Goal: Task Accomplishment & Management: Complete application form

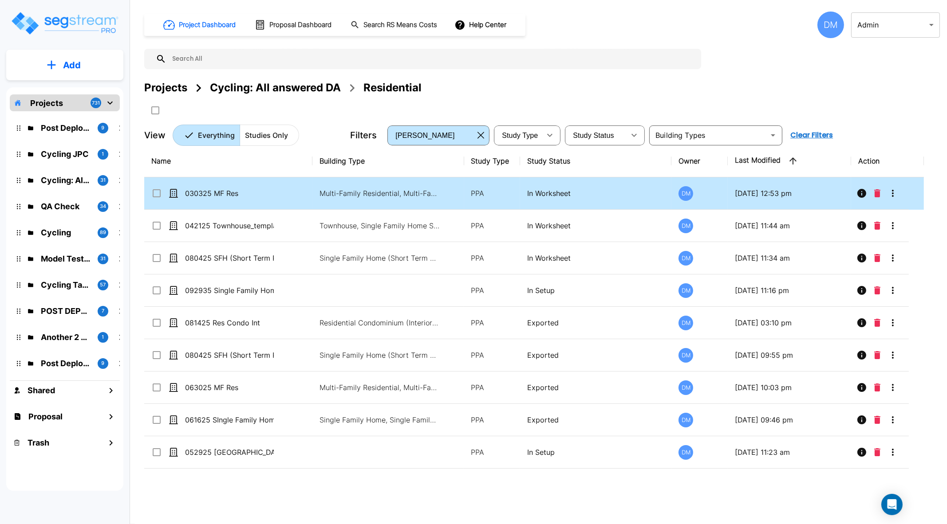
drag, startPoint x: 214, startPoint y: 192, endPoint x: 398, endPoint y: 170, distance: 184.5
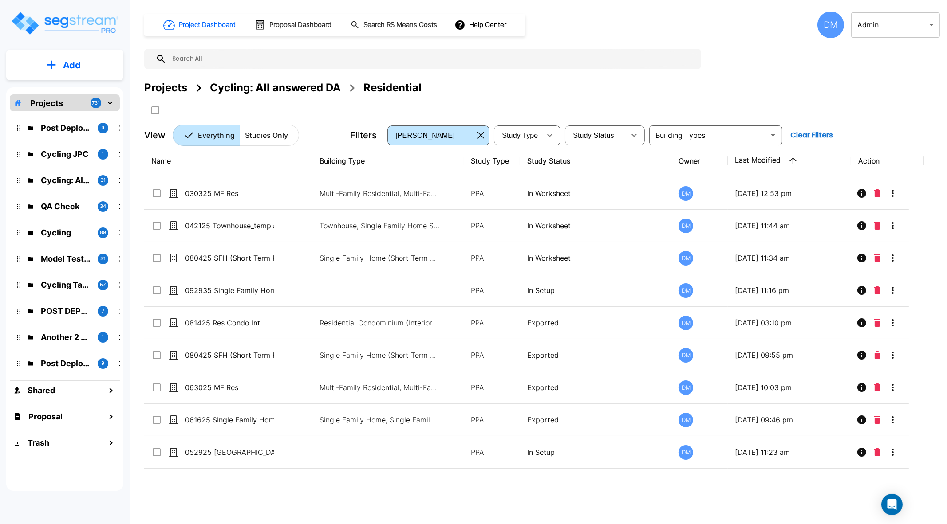
click at [214, 192] on p "030325 MF Res" at bounding box center [229, 193] width 89 height 11
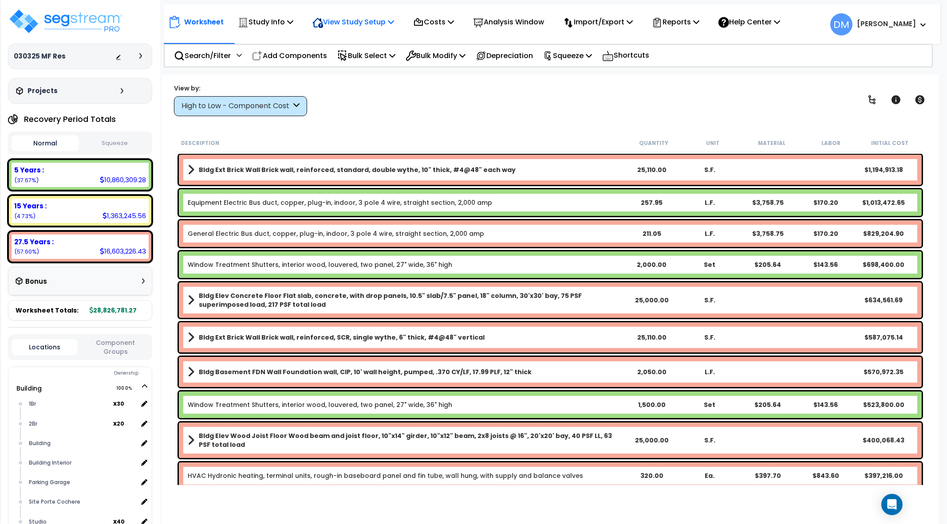
click at [387, 24] on p "View Study Setup" at bounding box center [353, 22] width 82 height 12
click at [380, 56] on link "View Questionnaire" at bounding box center [352, 61] width 88 height 18
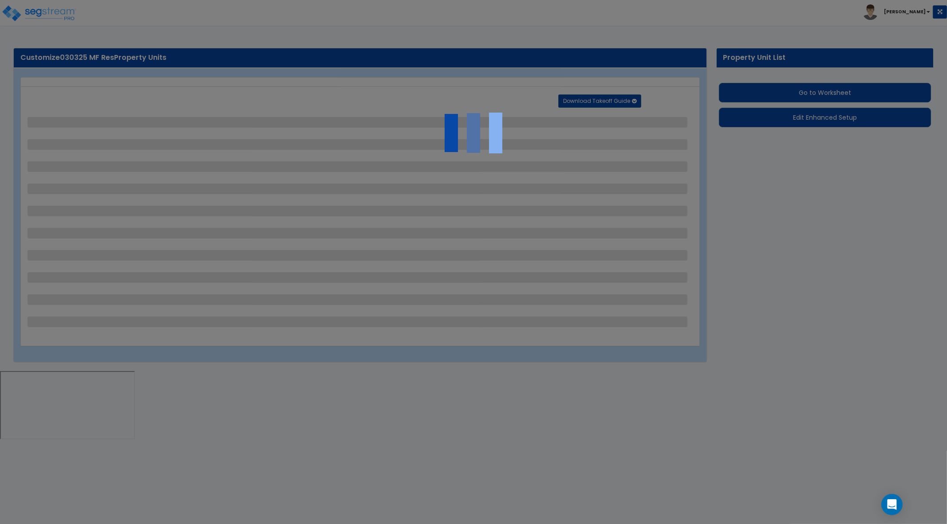
select select "2"
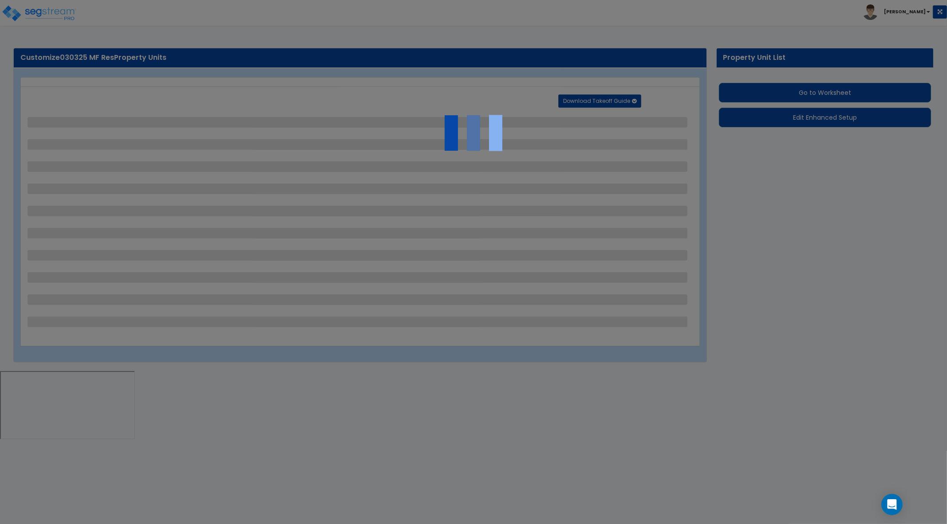
select select "2"
select select "1"
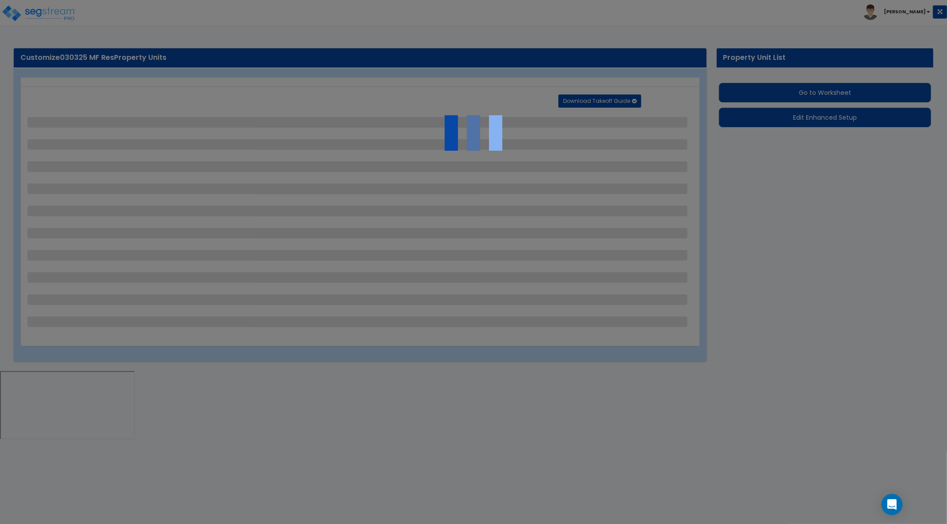
select select "1"
select select "2"
select select "3"
select select "1"
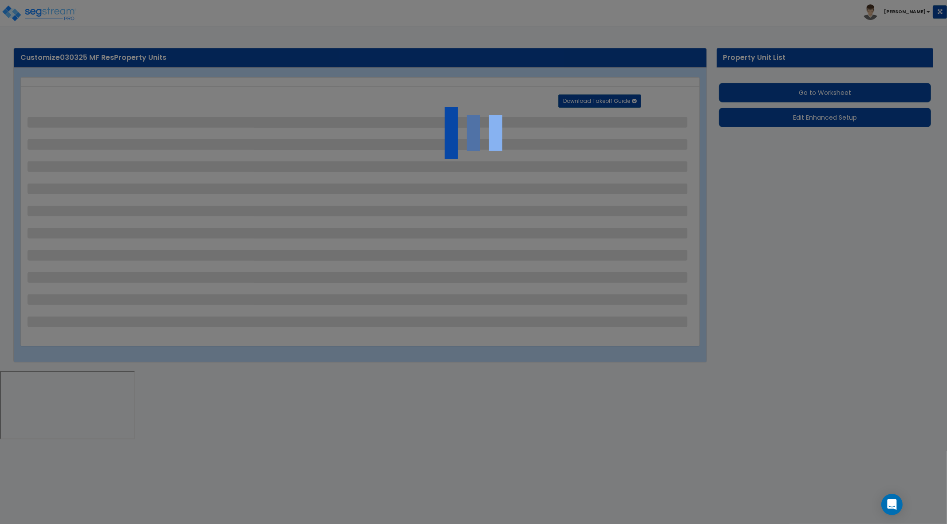
select select "2"
select select "1"
select select "2"
select select "3"
select select "2"
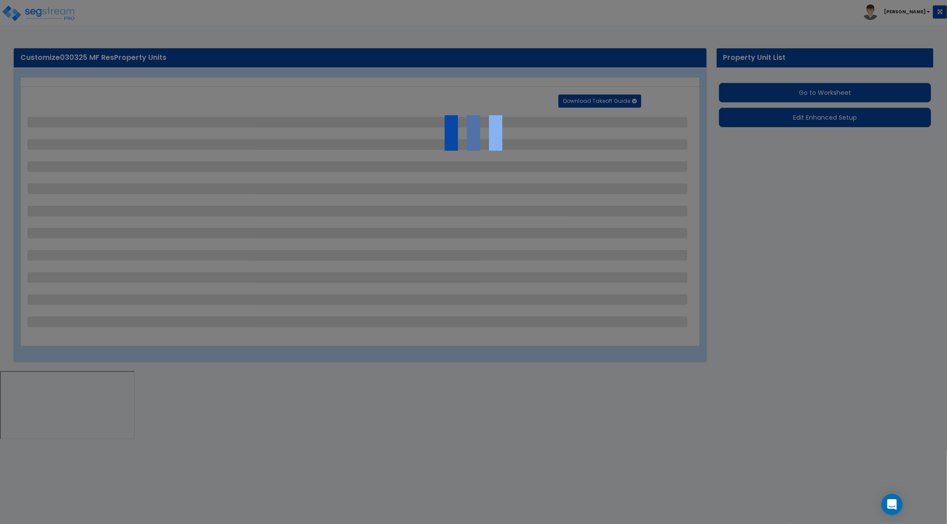
select select "2"
select select "3"
select select "1"
select select "2"
select select "3"
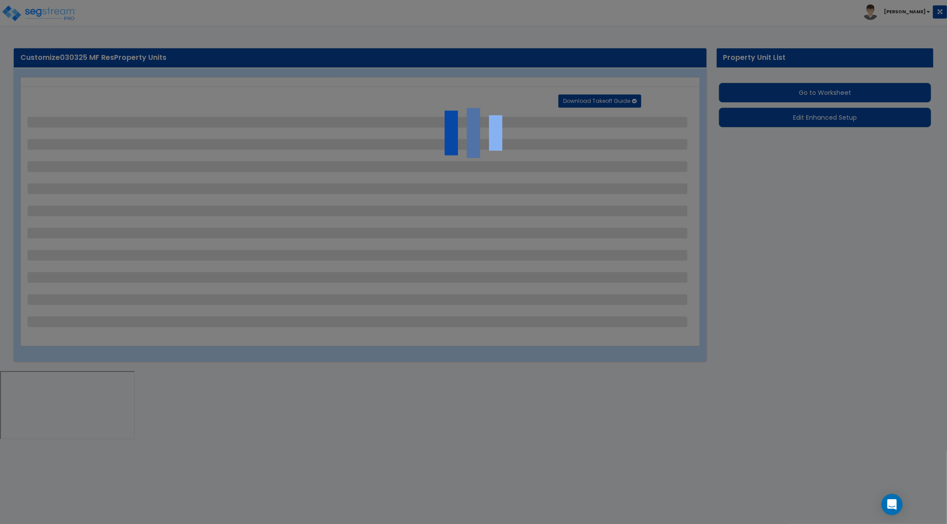
select select "1"
select select "2"
select select "6"
select select "3"
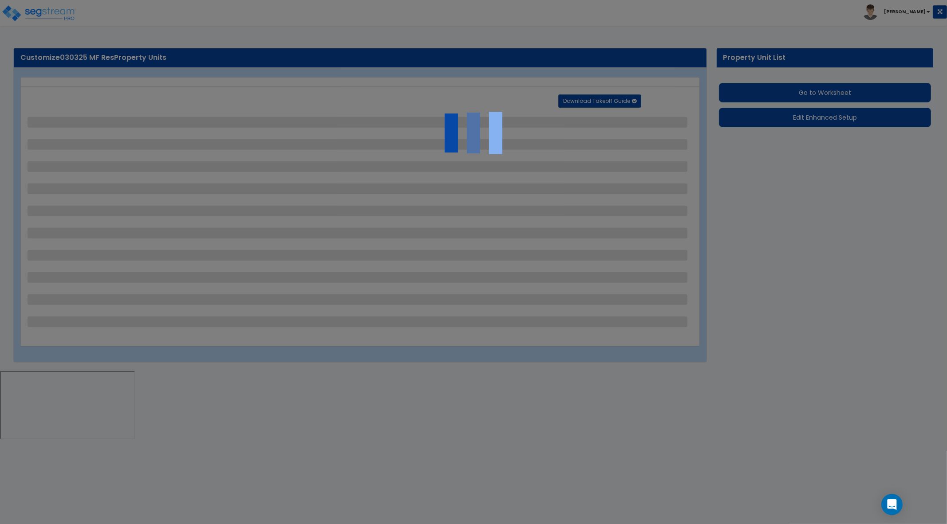
select select "2"
select select "1"
select select "3"
select select "2"
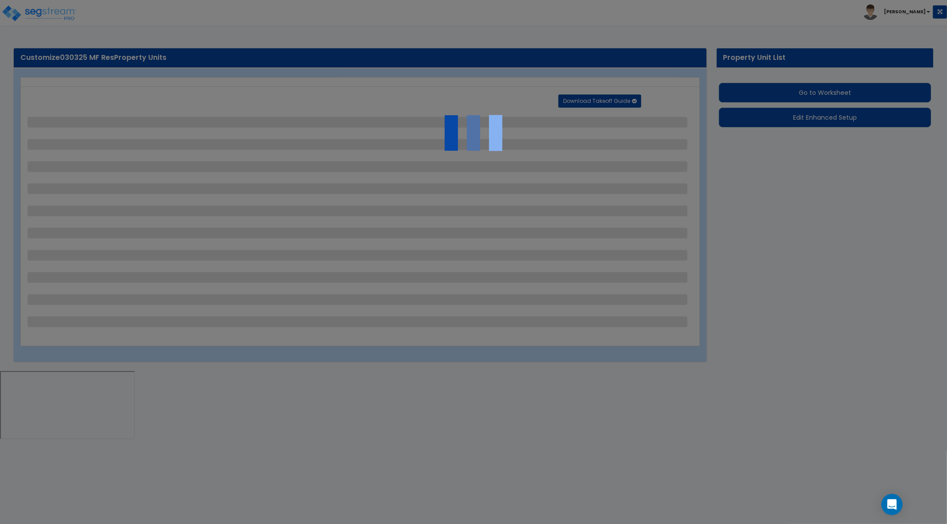
select select "1"
select select "2"
select select "1"
select select "2"
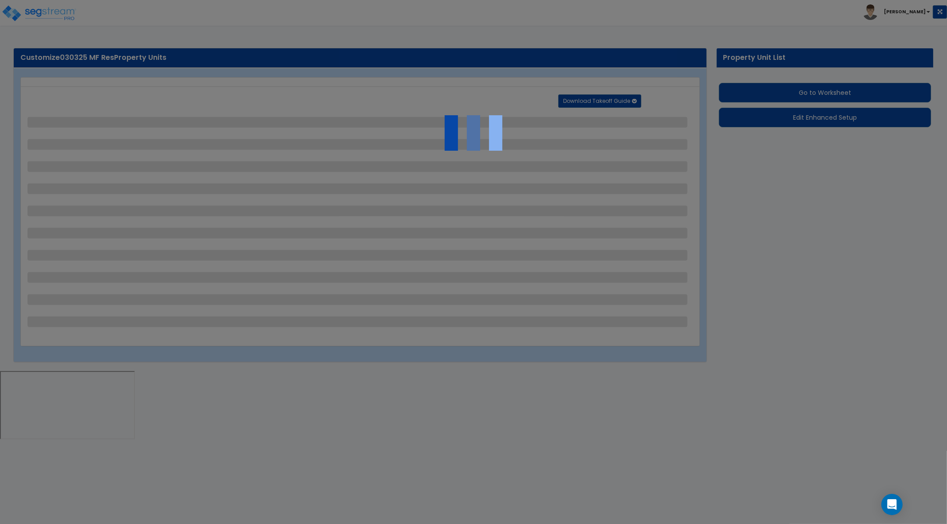
select select "5"
select select "9"
select select "2"
select select "6"
select select "1"
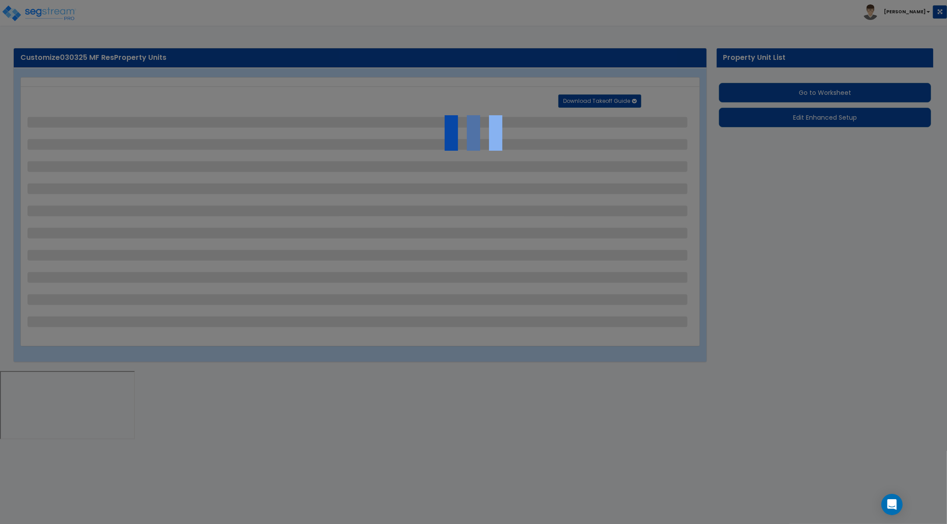
select select "4"
select select "1"
select select "2"
select select "1"
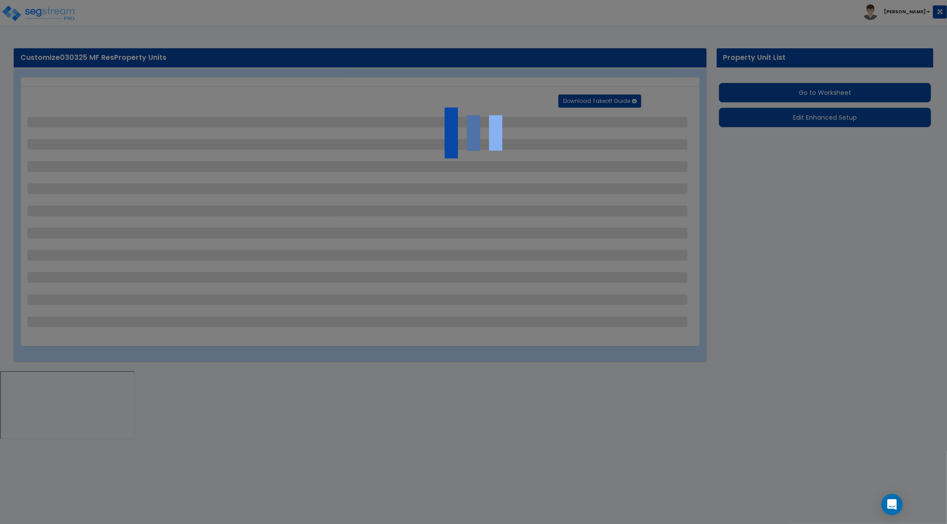
select select "1"
select select "2"
select select "1"
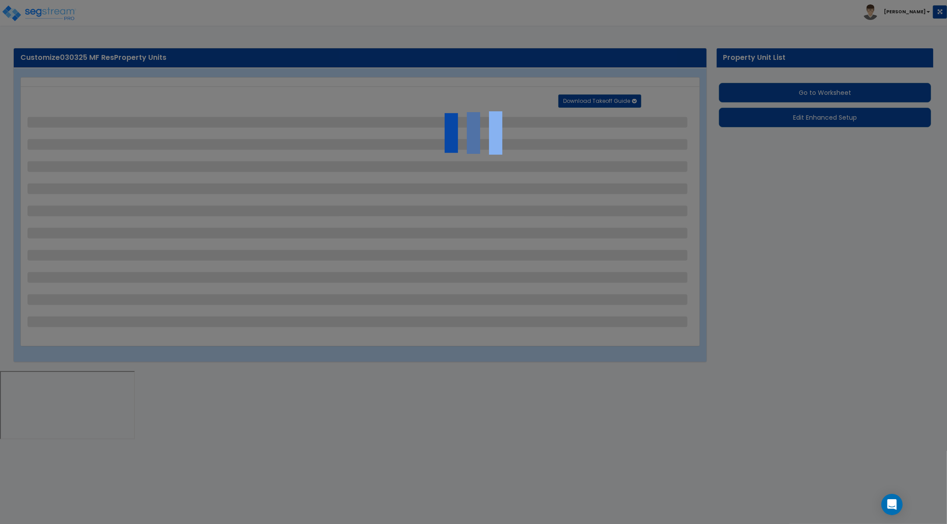
select select "6"
select select "2"
select select "3"
select select "1"
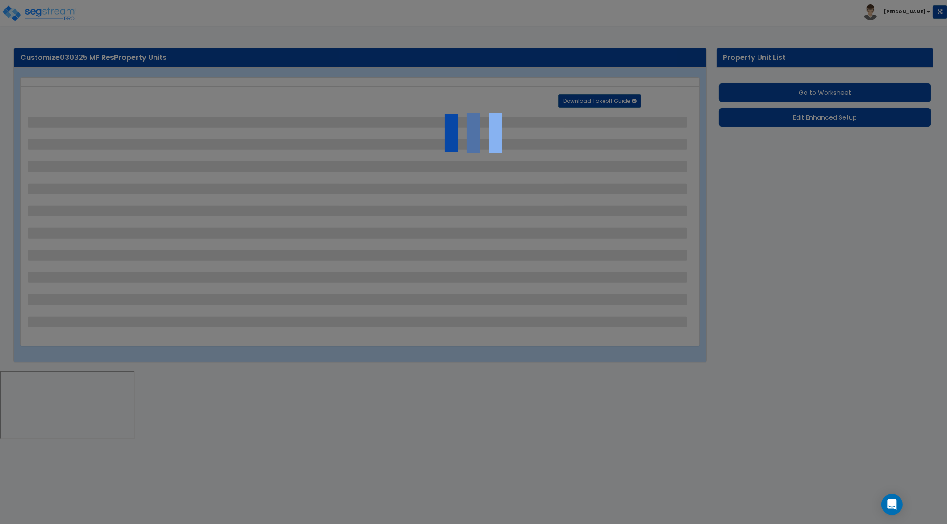
select select "1"
select select "4"
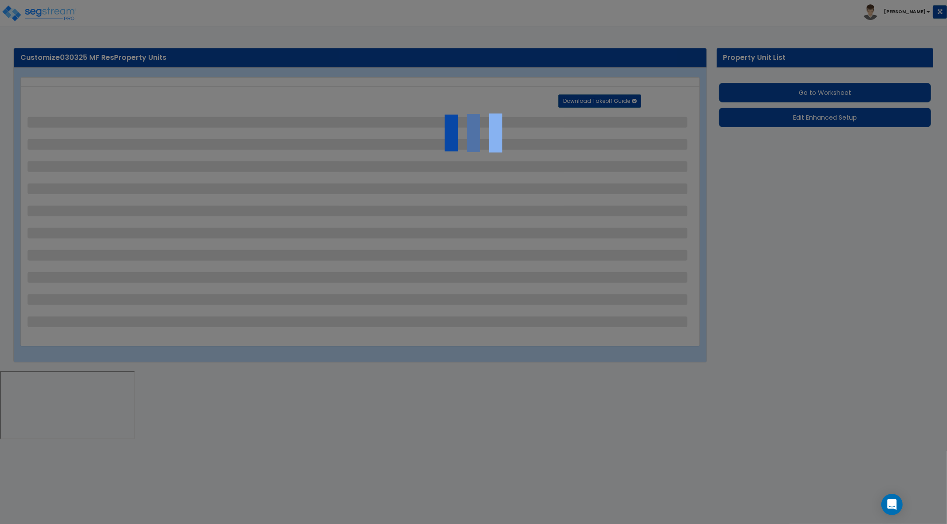
select select "1"
select select "2"
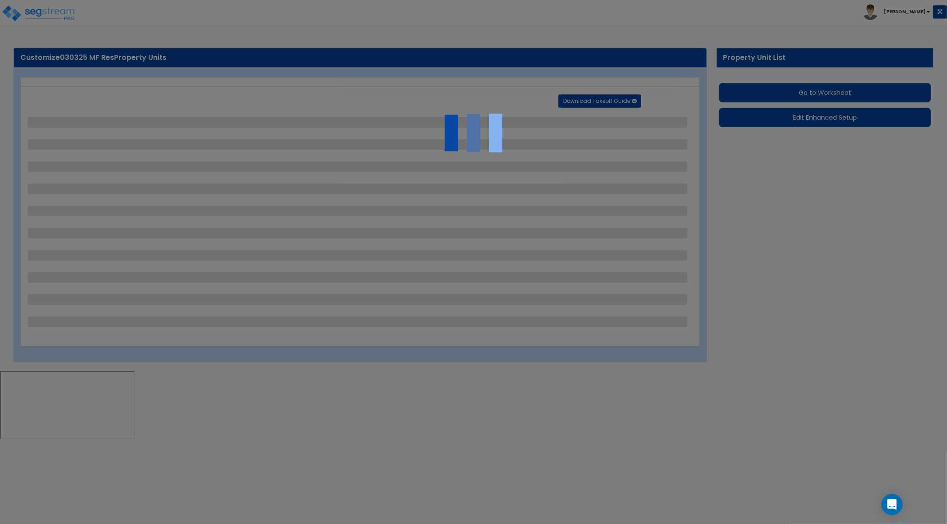
select select "1"
select select "2"
select select "1"
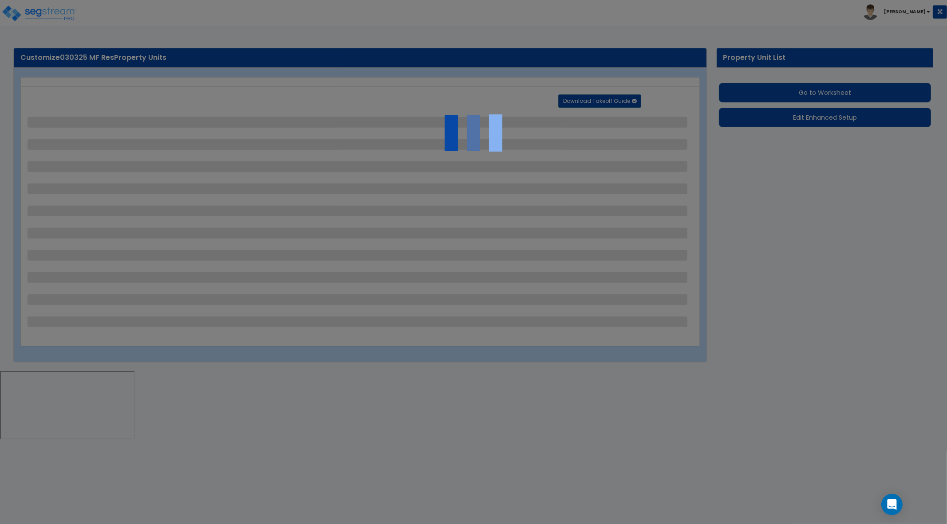
select select "5"
select select "3"
select select "2"
select select "4"
select select "1"
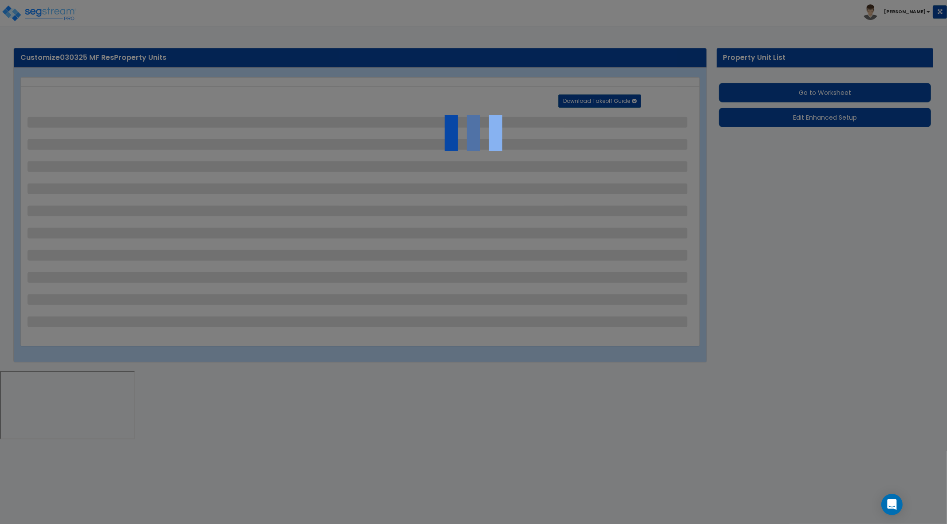
select select "22"
select select "7"
select select "1"
select select "3"
select select "2"
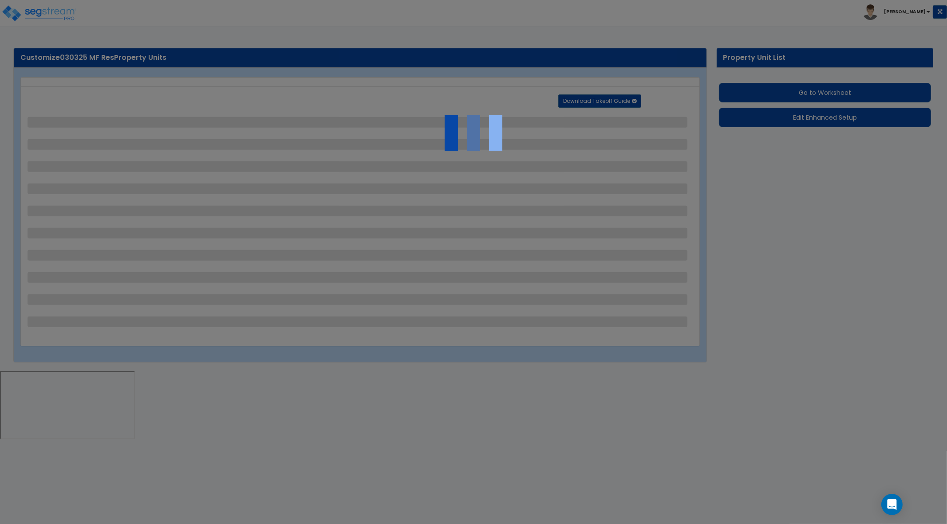
select select "1"
select select "4"
select select "6"
select select "4"
select select "1"
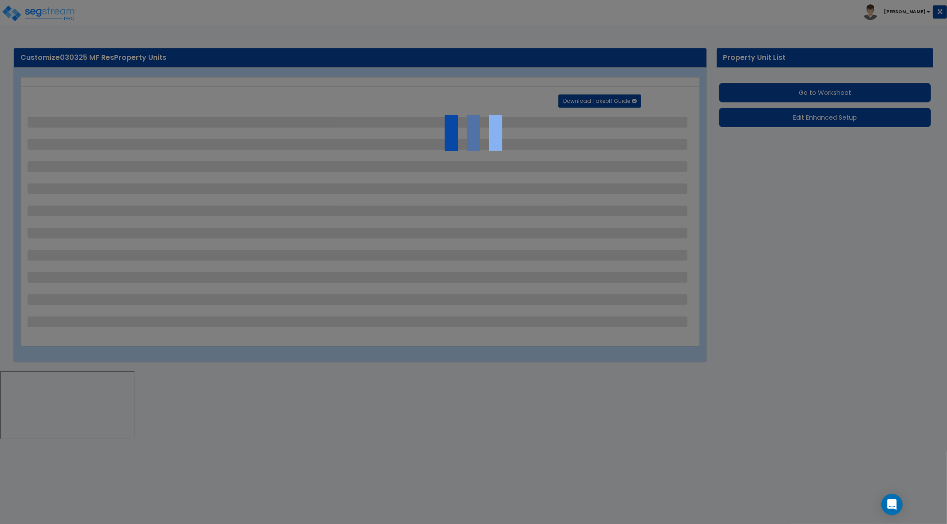
select select "2"
select select "1"
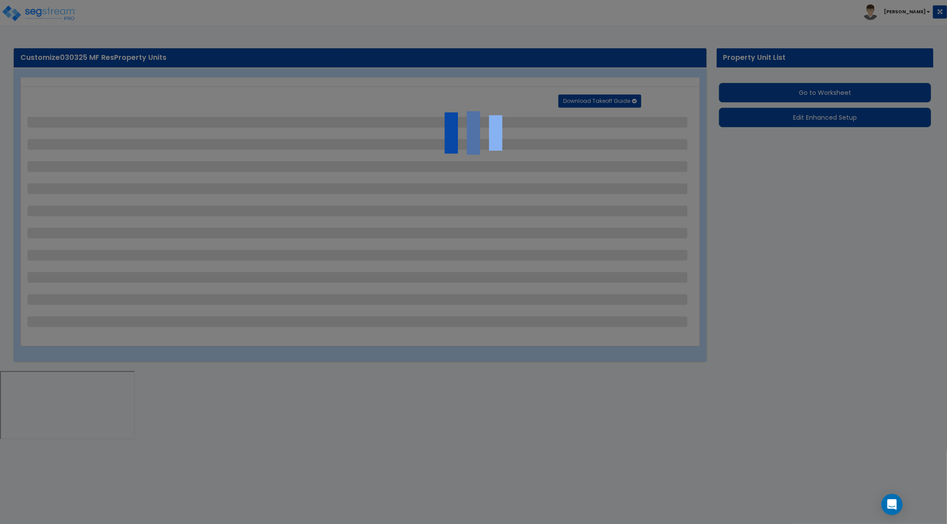
select select "1"
select select "4"
select select "1"
select select "2"
select select "1"
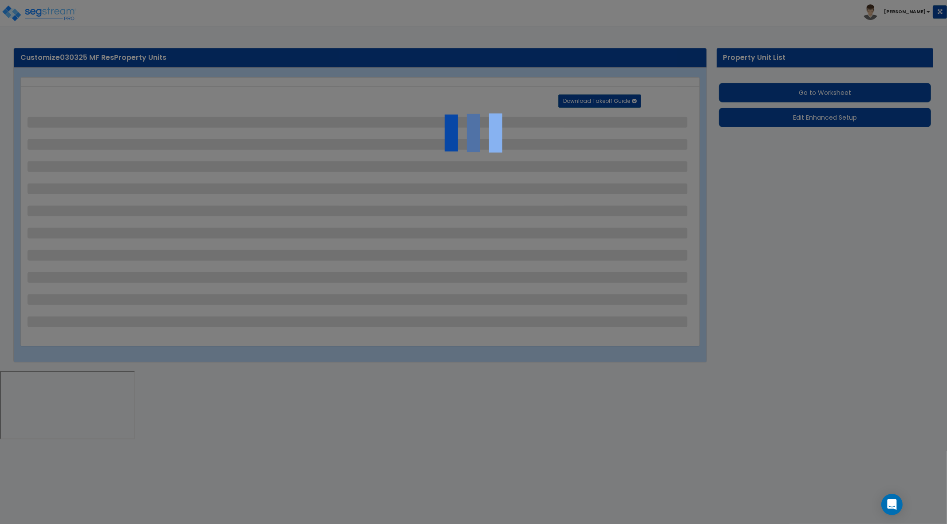
select select "2"
select select "1"
select select "6"
select select "1"
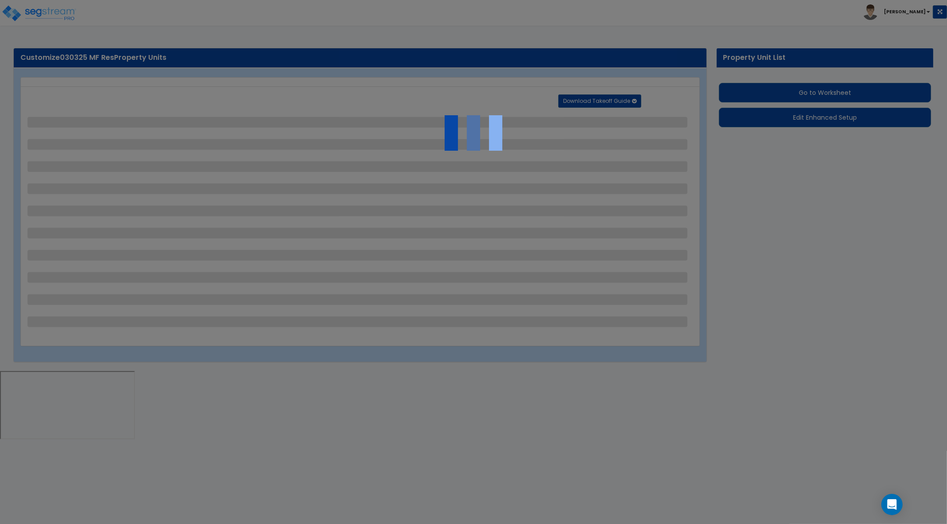
select select "6"
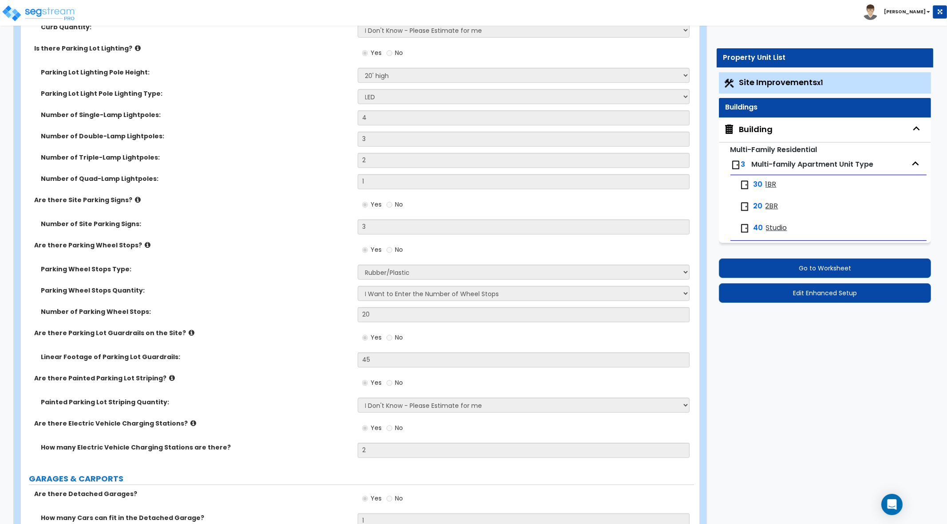
scroll to position [776, 0]
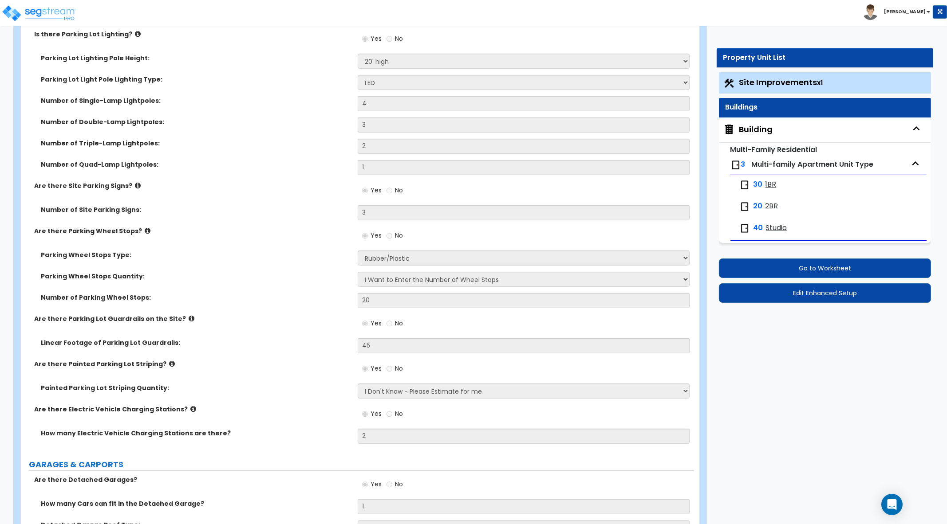
click at [745, 124] on div "Building" at bounding box center [756, 130] width 34 height 12
select select "2"
select select "3"
select select "4"
select select "5"
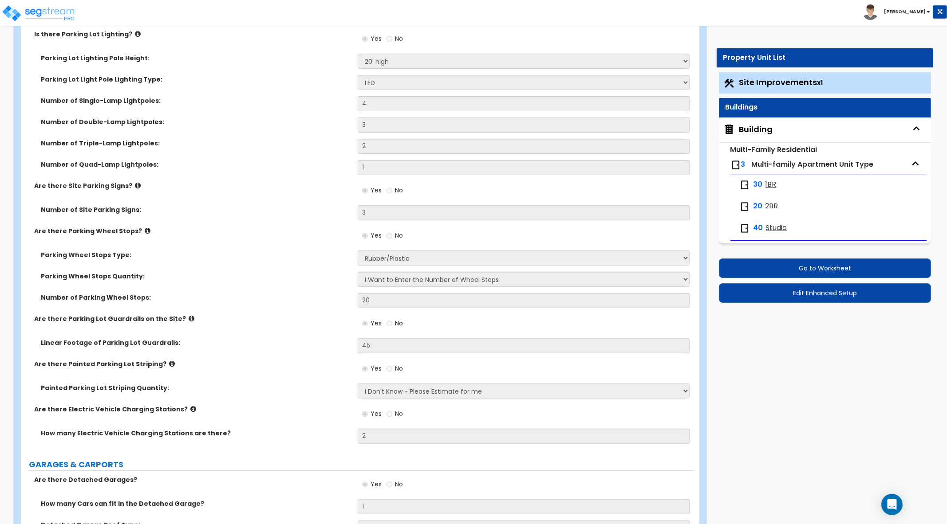
select select "1"
select select "2"
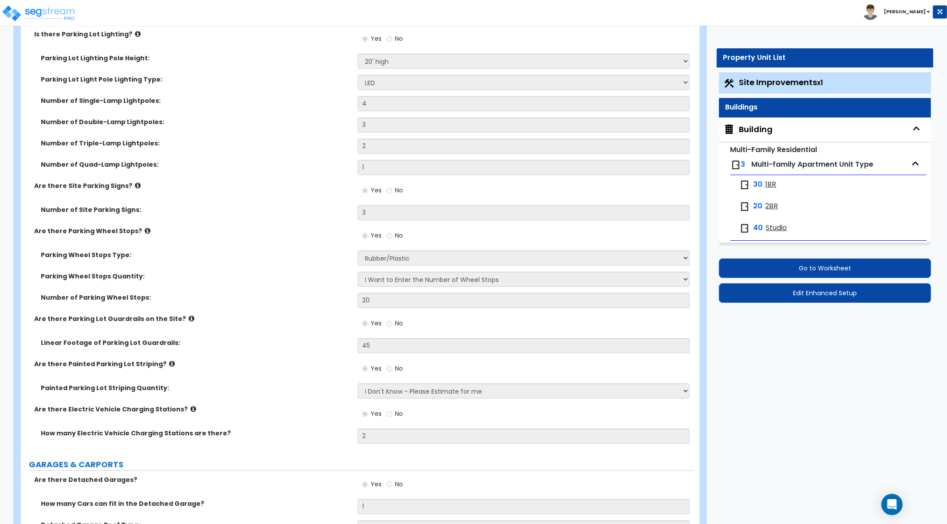
select select "1"
select select "2"
select select "1"
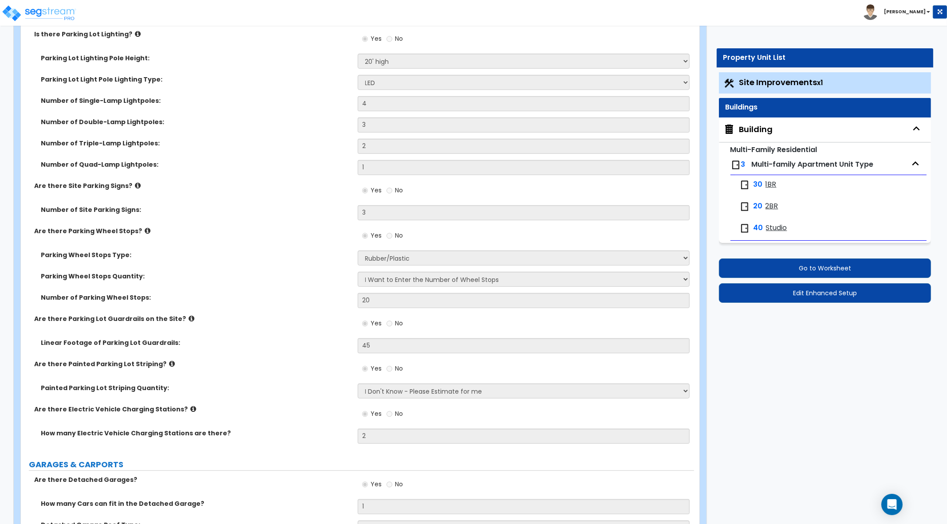
select select "5"
select select "1"
select select "3"
select select "5"
select select "4"
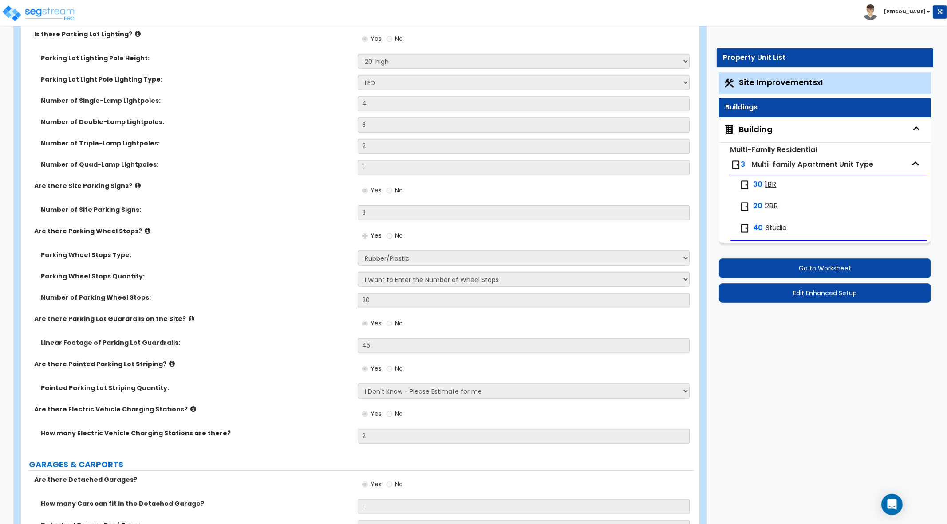
select select "2"
select select "1"
select select "5"
select select "3"
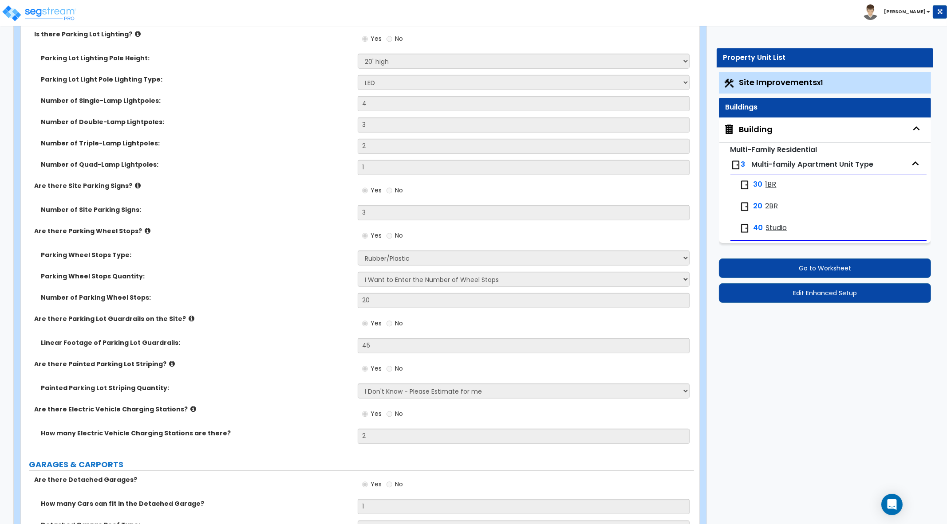
select select "1"
select select "3"
select select "1"
select select "2"
select select "1"
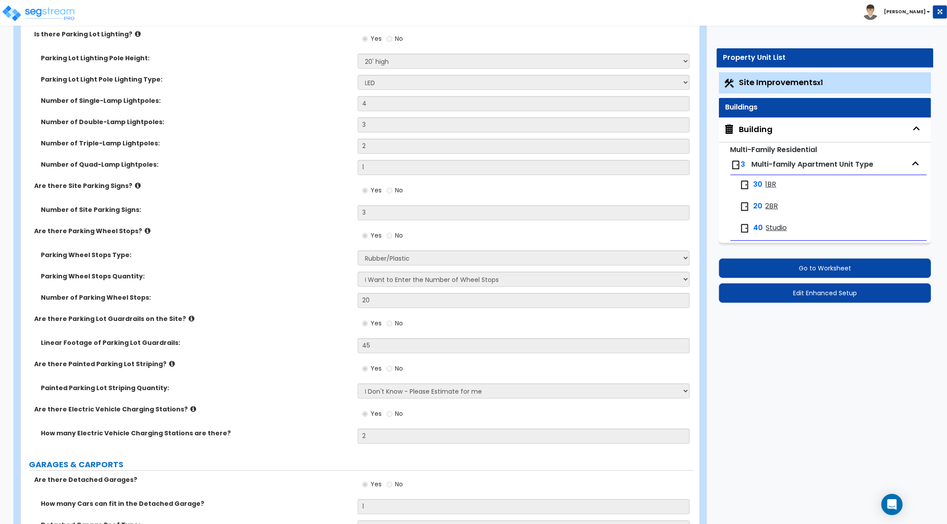
select select "1"
select select "3"
select select "1"
select select "2"
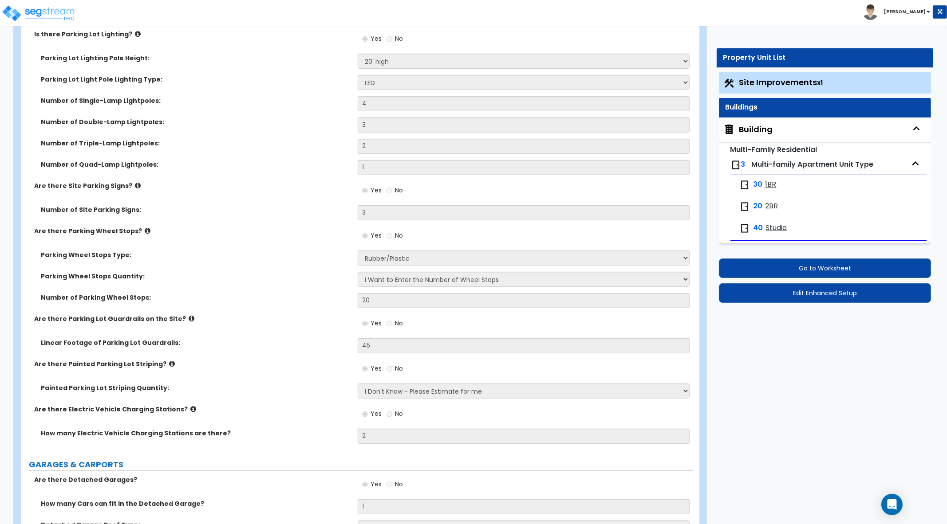
select select "1"
select select "3"
select select "8"
select select "2"
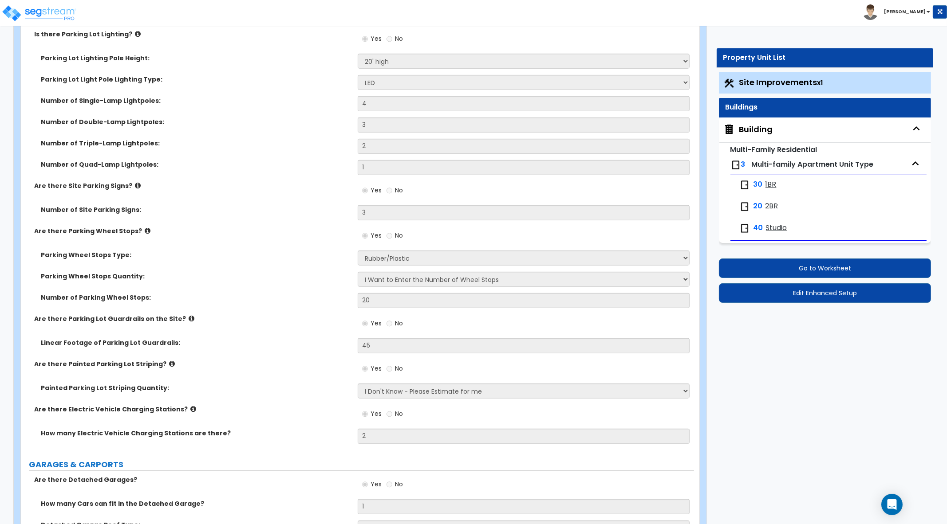
select select "4"
select select "3"
select select "1"
select select "4"
select select "2"
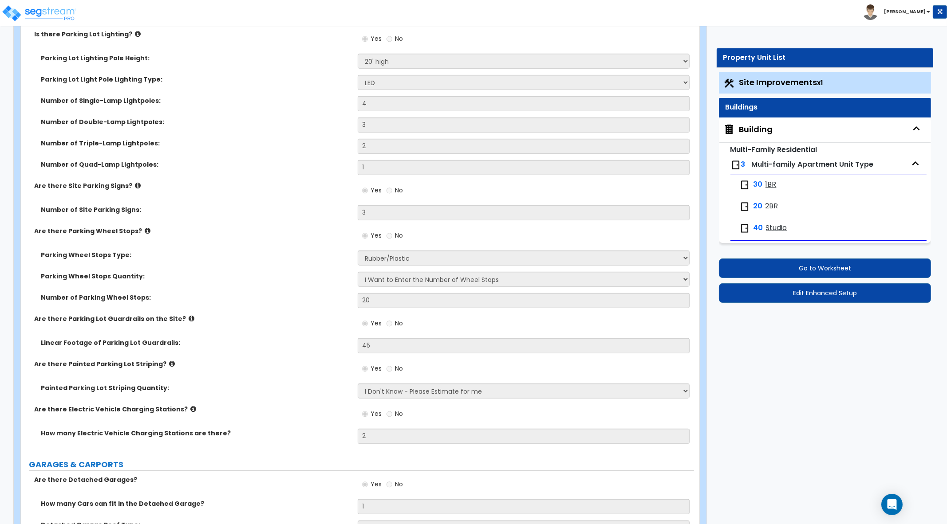
select select "2"
select select "1"
select select "8"
select select "2"
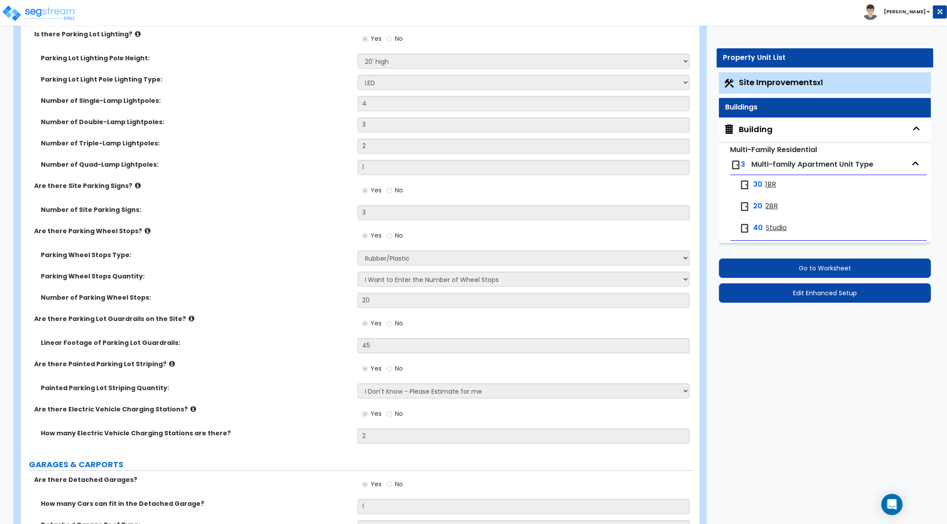
select select "1"
select select "3"
select select "1"
select select "2"
select select "1"
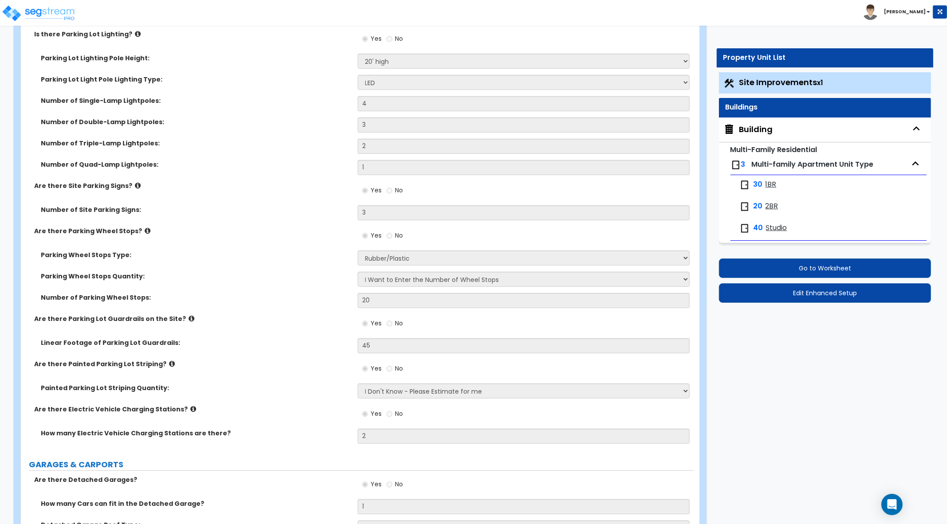
select select "2"
select select "3"
select select "1"
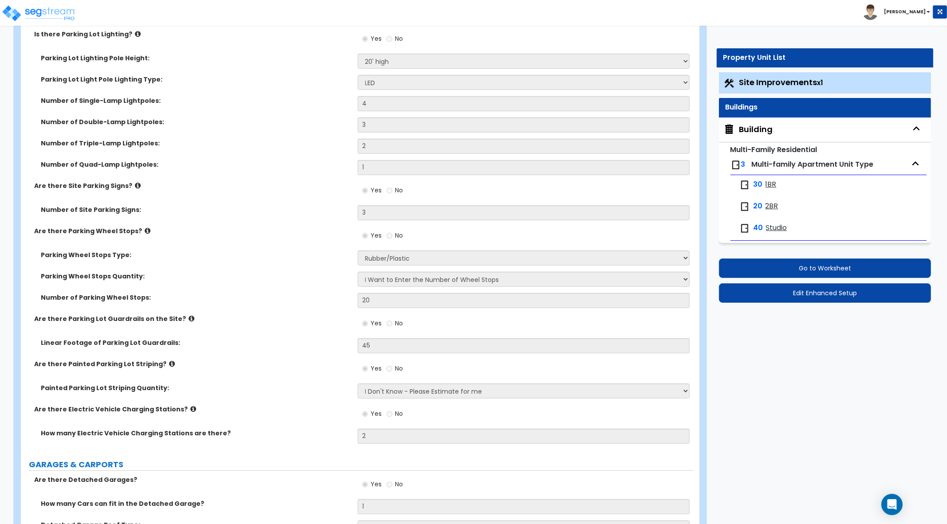
select select "3"
select select "5"
select select "7"
select select "2"
select select "4"
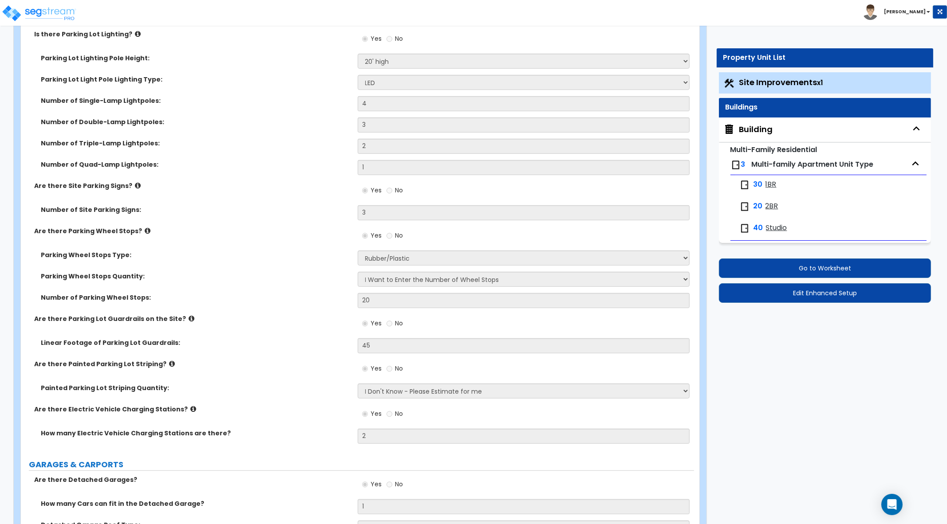
select select "4"
select select "2"
select select "1"
select select "4"
select select "5"
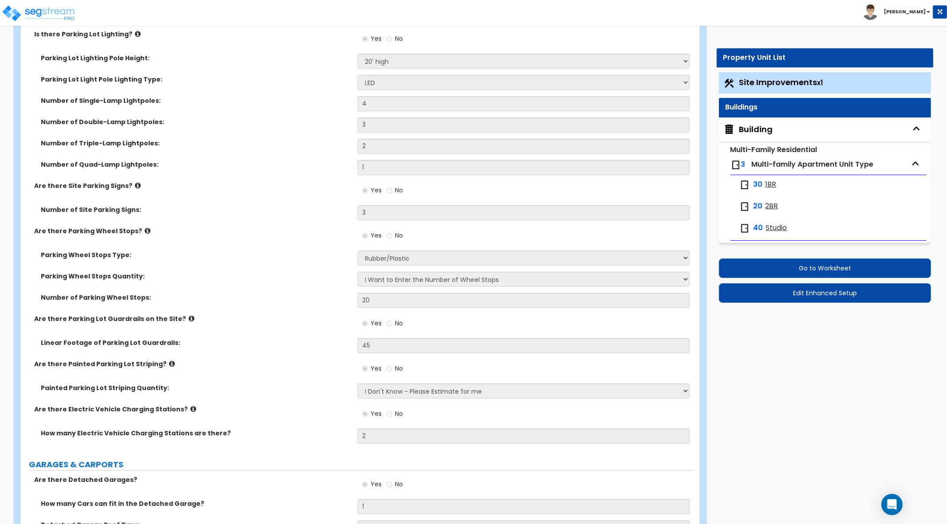
select select "5"
select select "1"
select select "3"
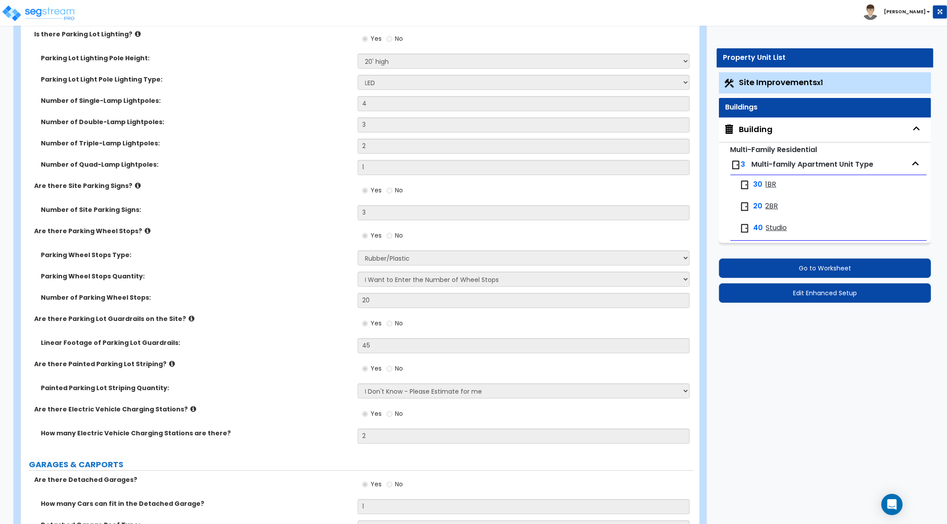
select select "2"
select select "1"
select select "2"
select select "1"
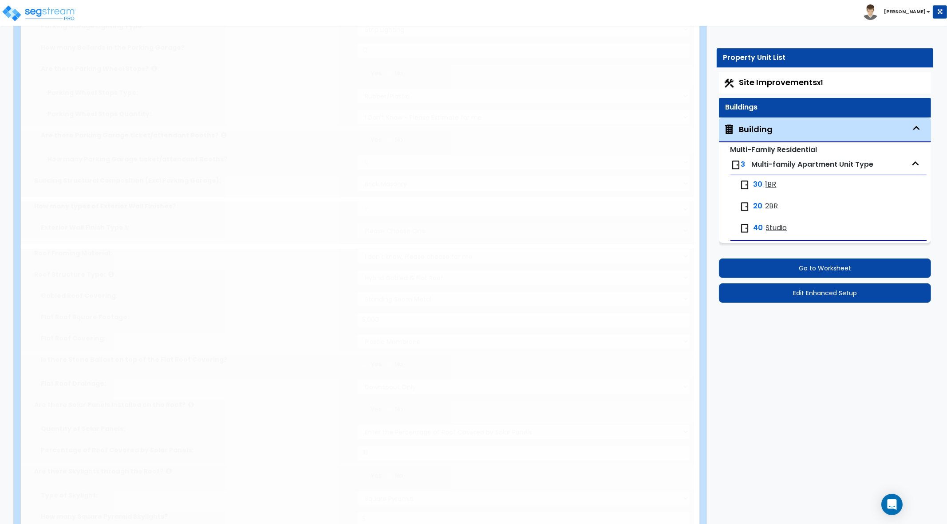
radio input "true"
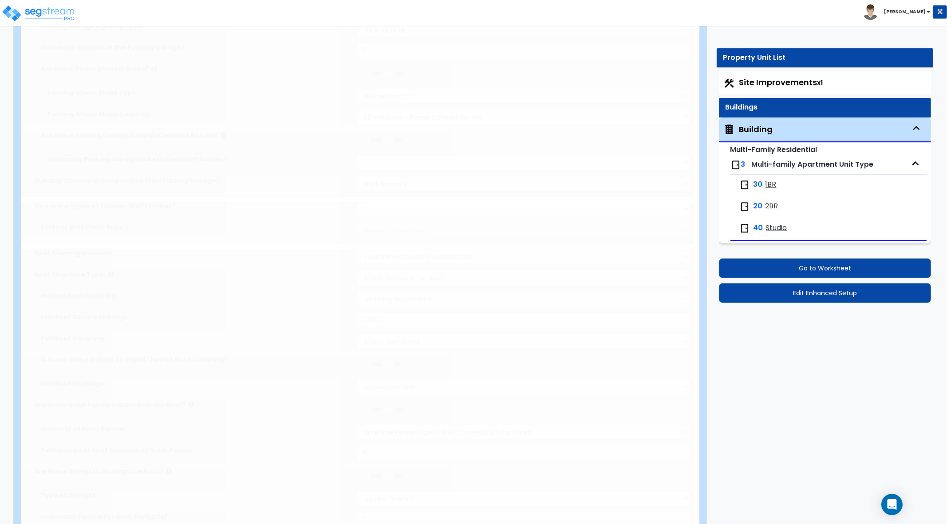
radio input "true"
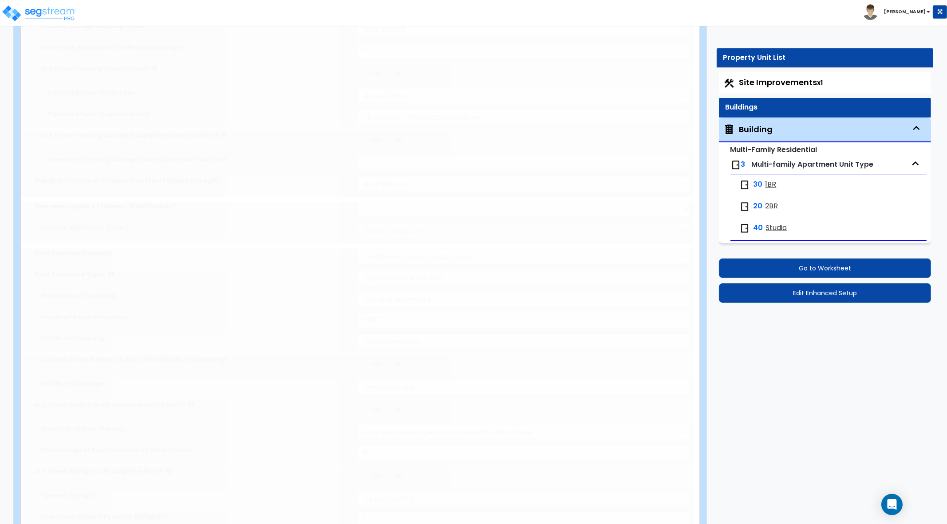
radio input "true"
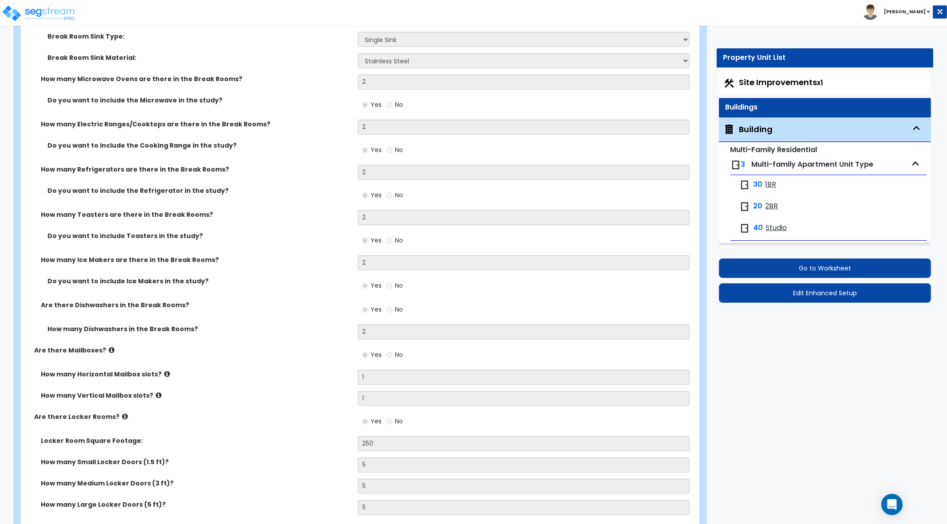
scroll to position [7010, 0]
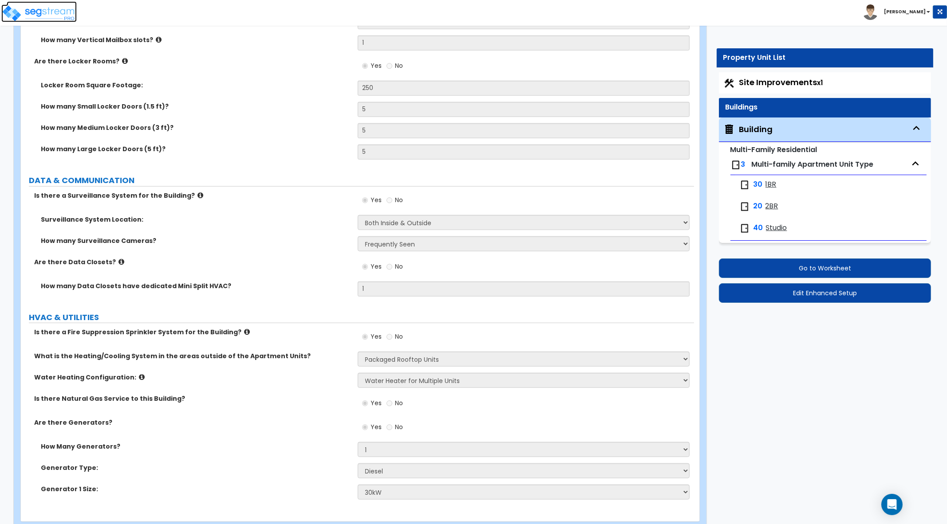
click at [57, 12] on img at bounding box center [38, 13] width 75 height 18
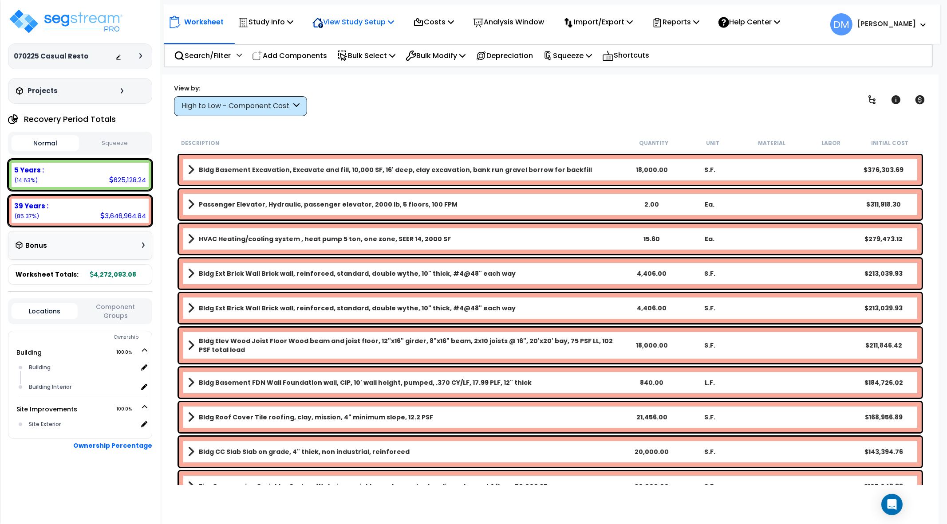
click at [387, 21] on p "View Study Setup" at bounding box center [353, 22] width 82 height 12
click at [372, 56] on link "View Questionnaire" at bounding box center [352, 61] width 88 height 18
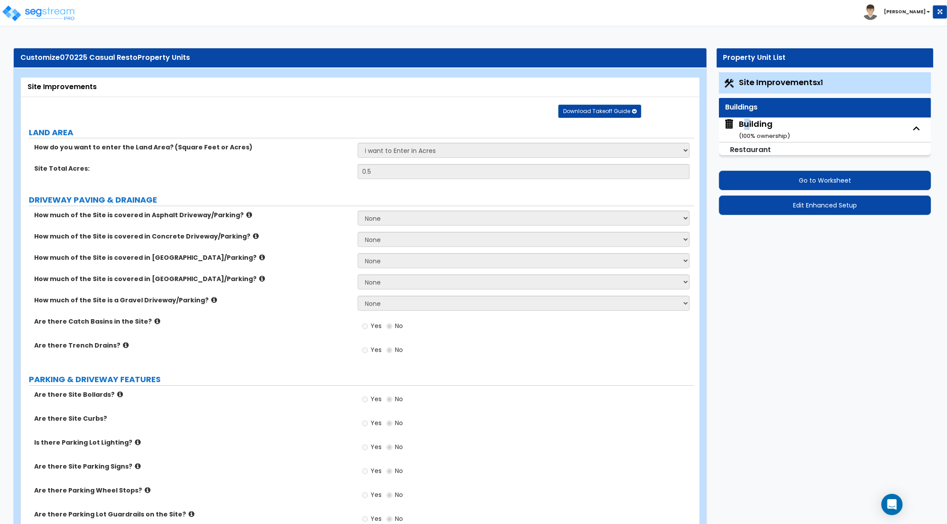
drag, startPoint x: 746, startPoint y: 126, endPoint x: 688, endPoint y: 96, distance: 65.5
click at [747, 126] on div "Building ( 100 % ownership)" at bounding box center [764, 129] width 51 height 23
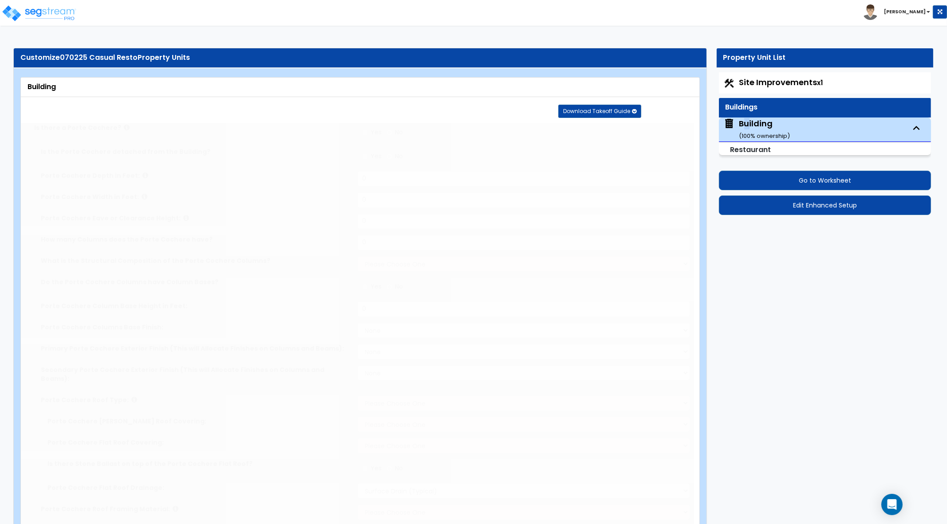
type input "25"
type input "150"
type input "20000"
radio input "true"
type input "9000"
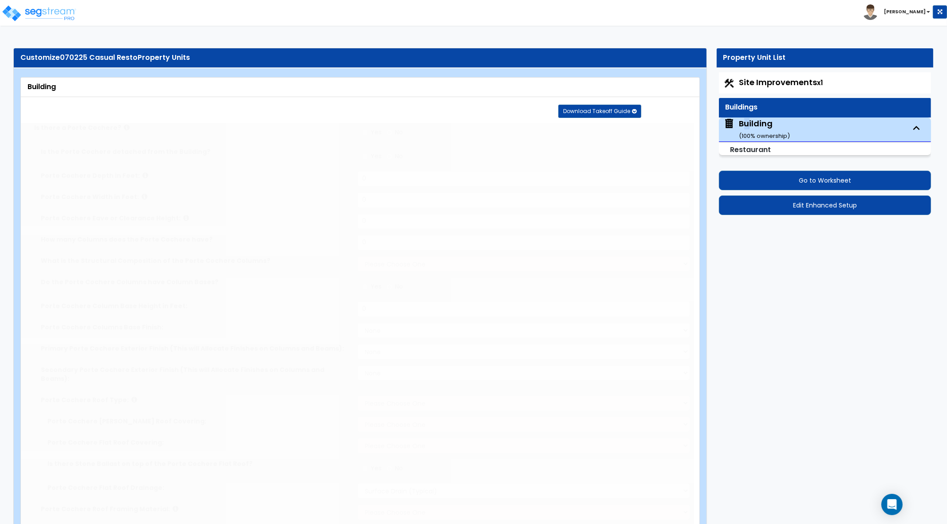
type input "2"
type input "10"
select select "5"
select select "1"
select select "2"
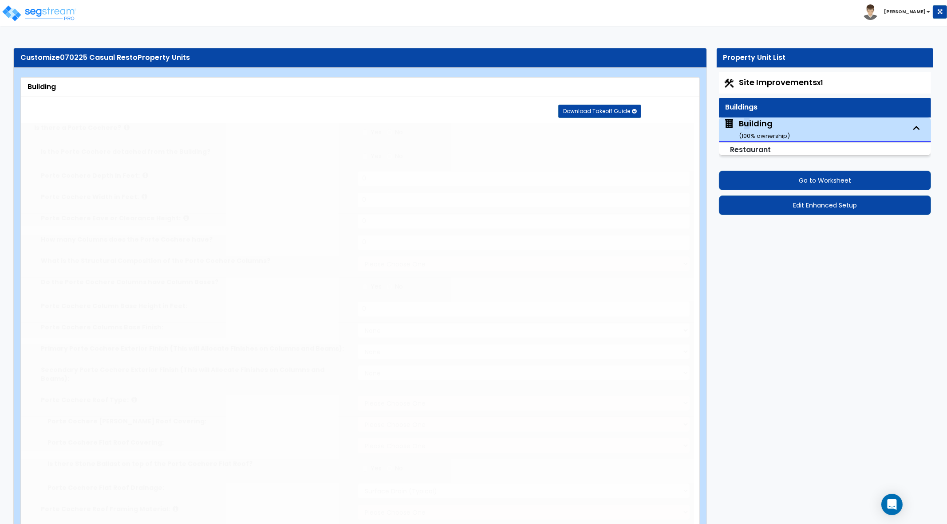
select select "8"
type input "50"
select select "10"
select select "1"
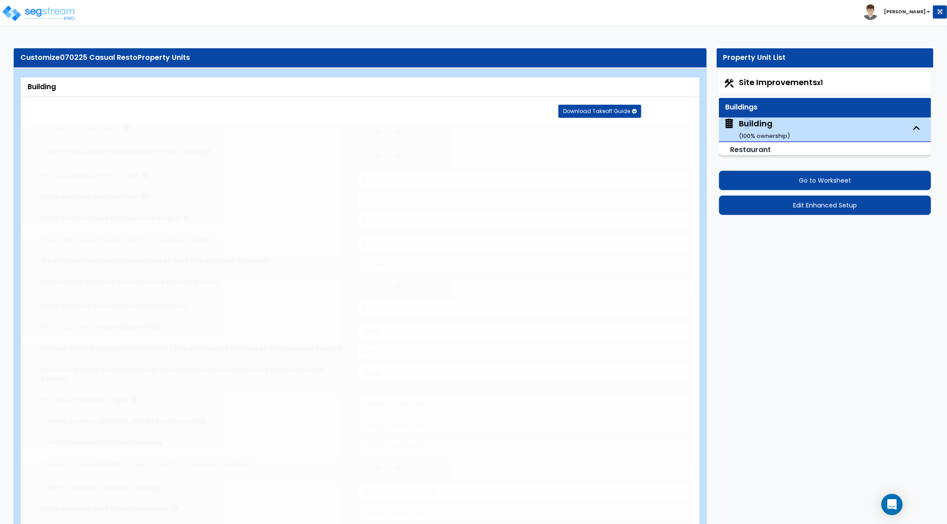
select select "2"
radio input "false"
select select "2"
type input "250"
radio input "false"
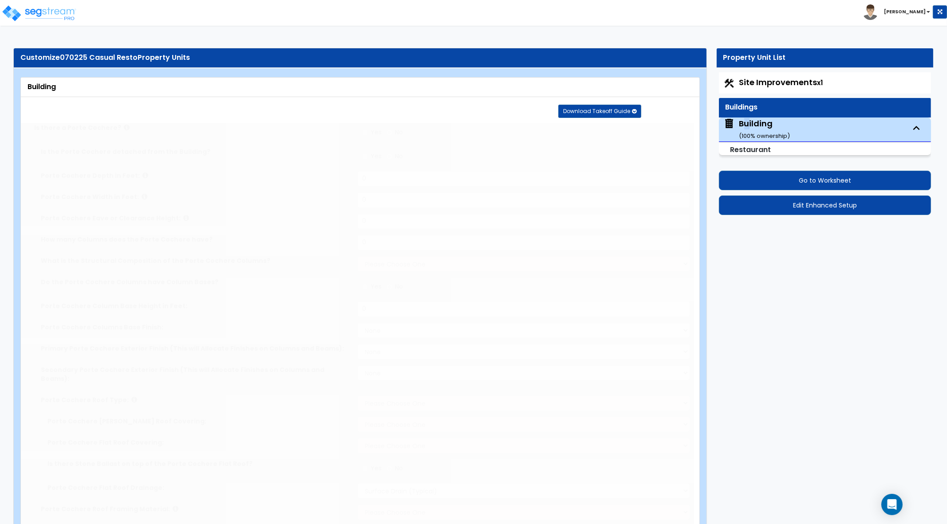
select select "4"
type input "8"
radio input "false"
select select "1"
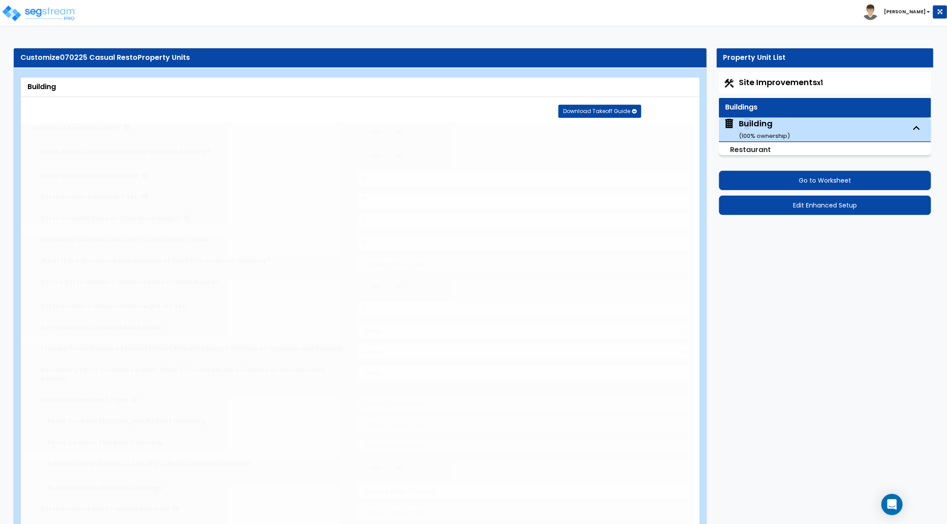
type input "250"
radio input "false"
select select "1"
type input "250"
radio input "false"
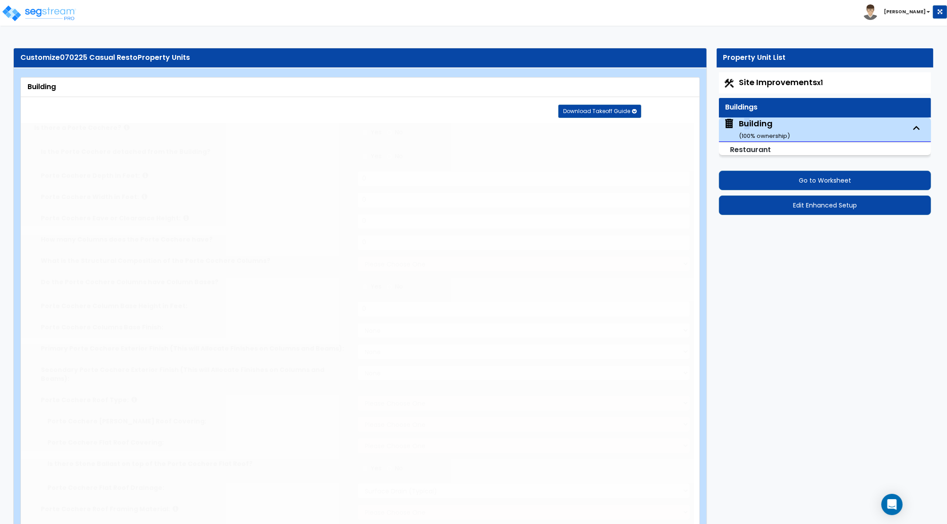
type input "250"
radio input "false"
select select "2"
type input "2"
radio input "false"
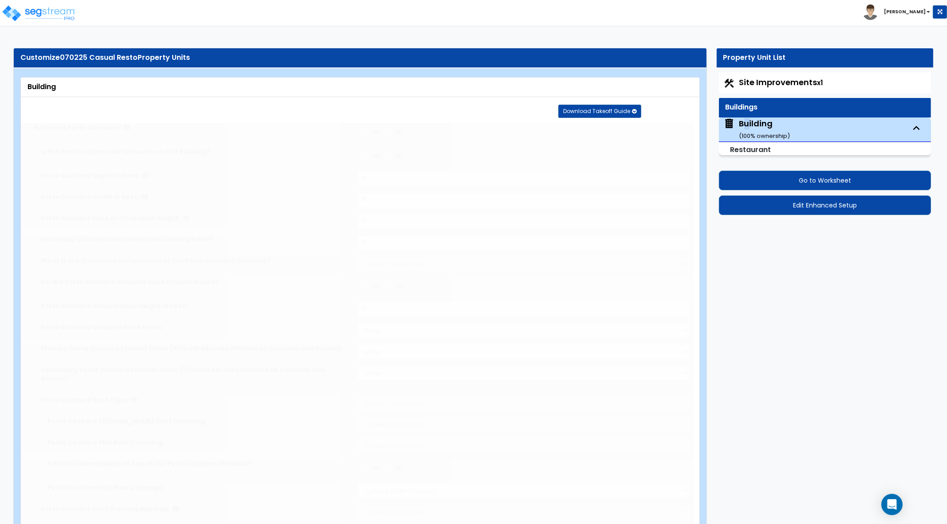
type input "3"
type input "5"
type input "2"
type input "3"
type input "4"
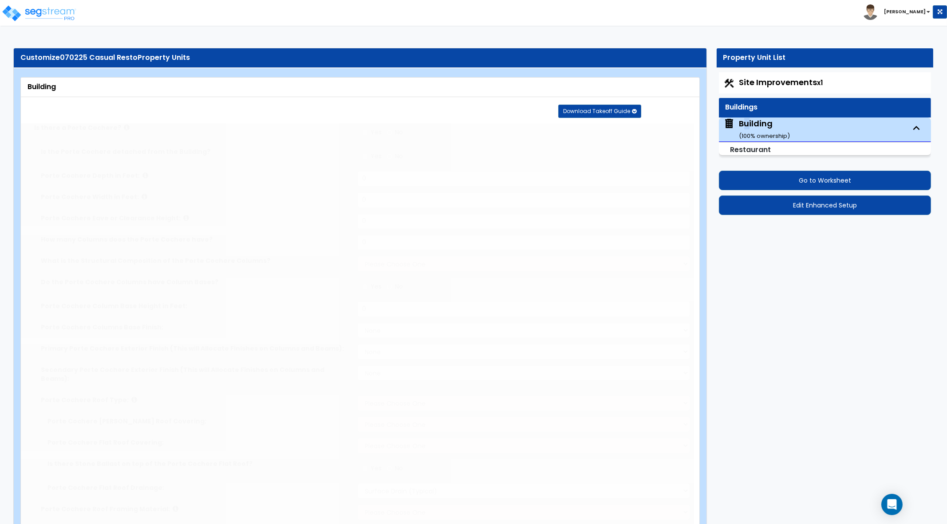
type input "4"
radio input "false"
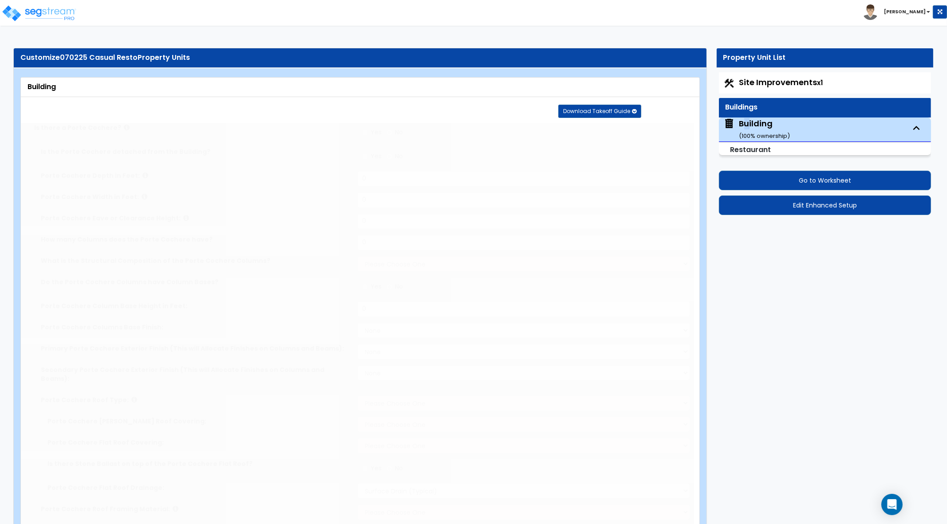
select select "1"
type input "4"
radio input "true"
type input "5"
type input "6"
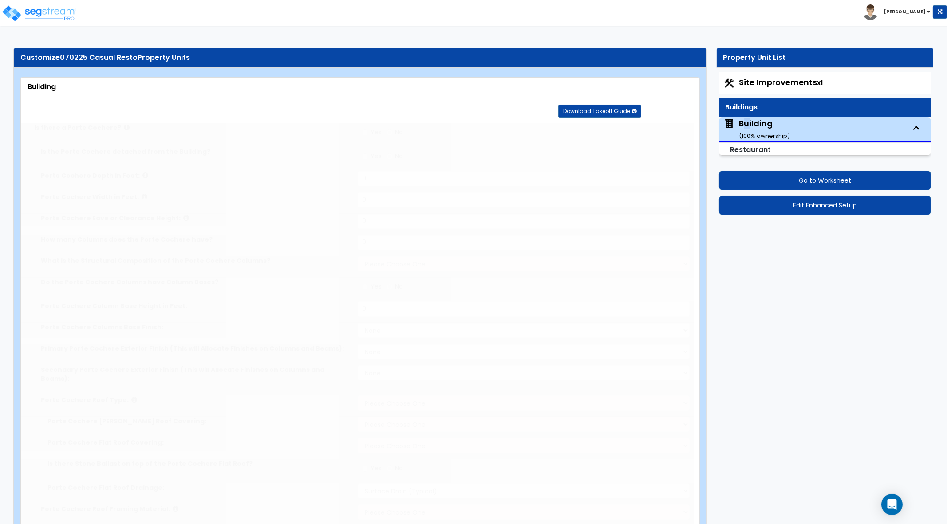
radio input "false"
type input "5"
radio input "false"
type input "2"
radio input "false"
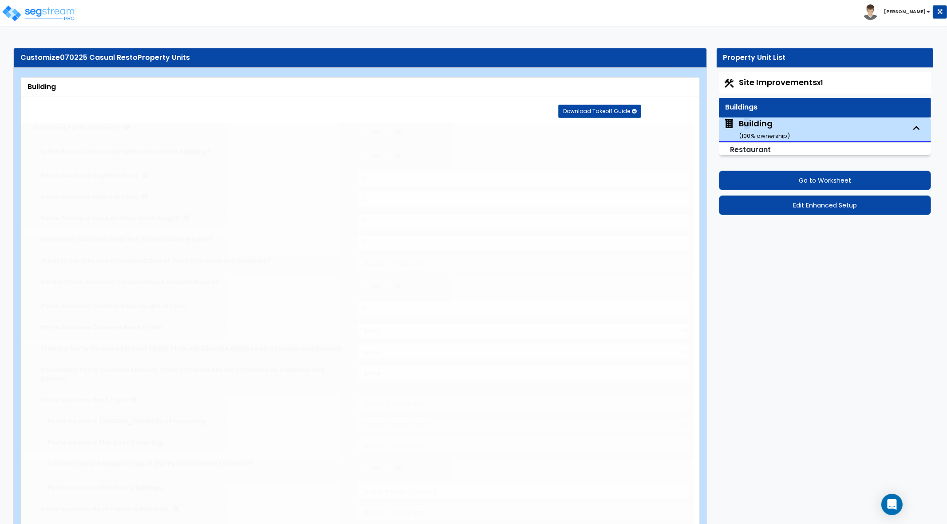
type input "400"
select select "2"
select select "1"
type input "5"
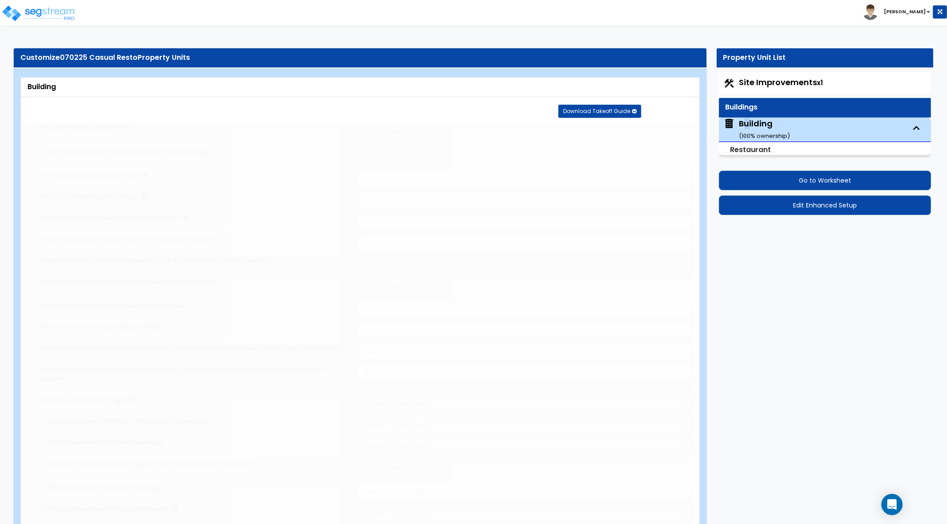
select select "3"
type input "4"
radio input "false"
type input "1"
type input "2"
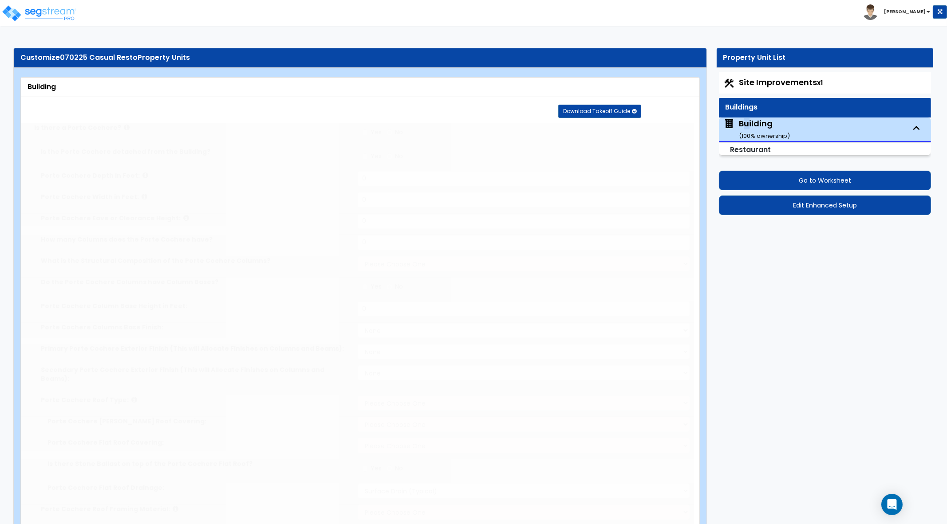
type input "2"
radio input "false"
type input "1"
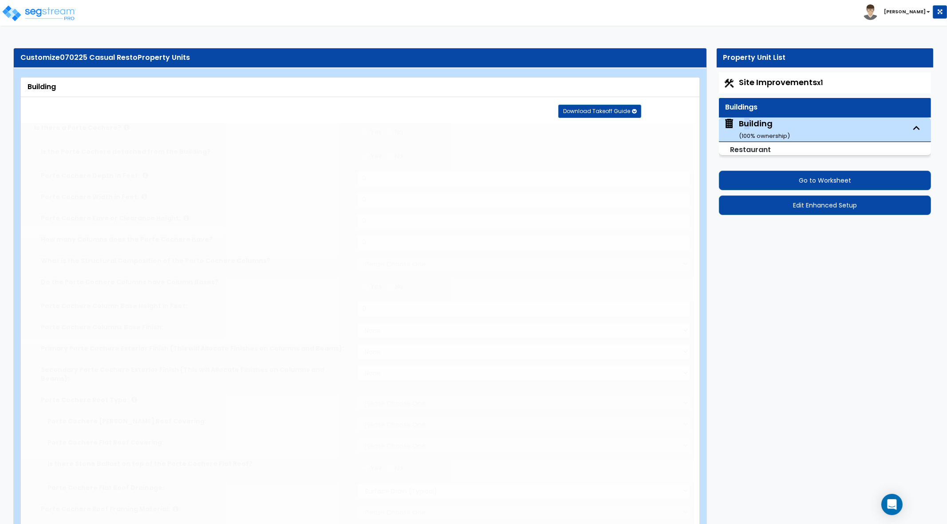
radio input "false"
type input "2"
radio input "false"
type input "2"
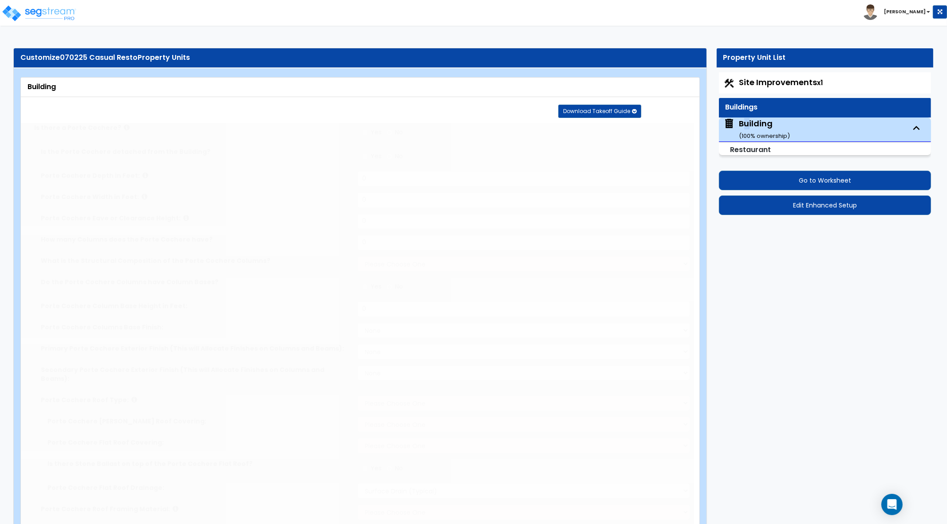
type input "2"
radio input "false"
select select "1"
select select "2"
type input "1"
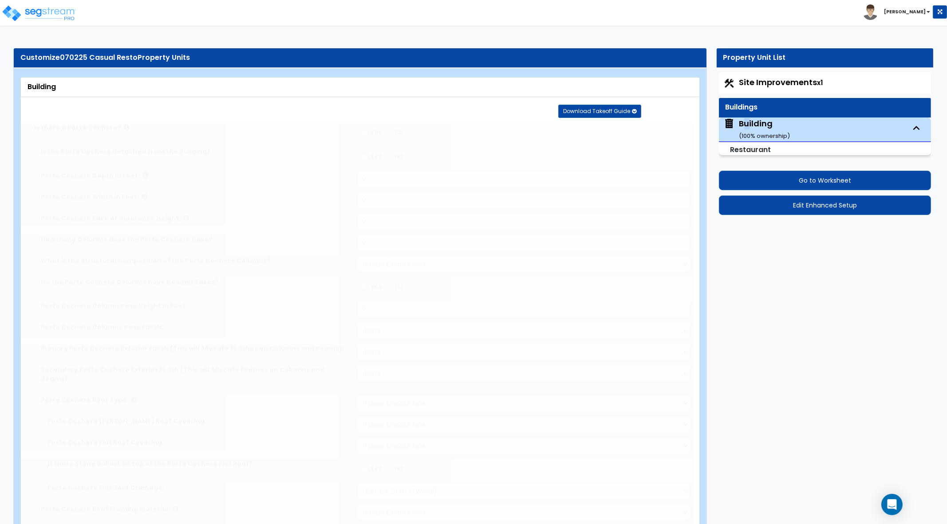
select select "1"
radio input "false"
select select "1"
type input "1"
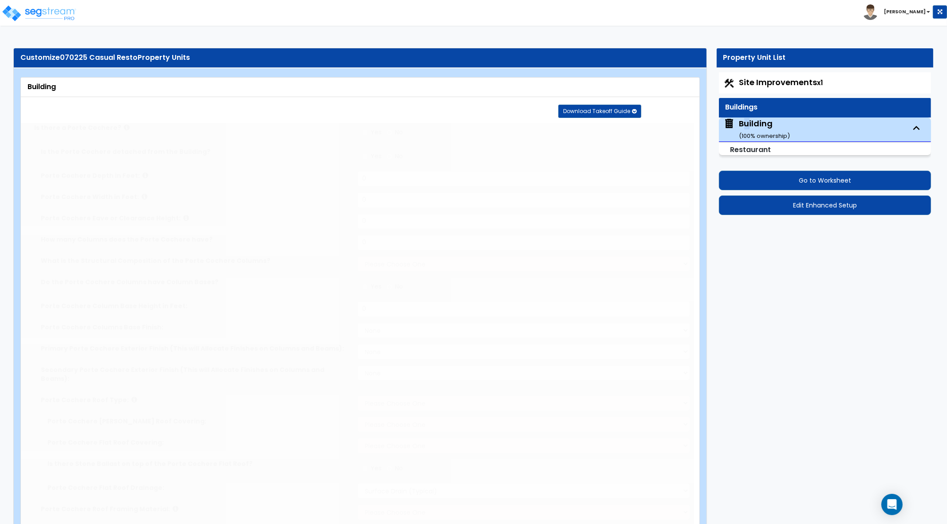
select select "3"
type input "4"
radio input "false"
select select "1"
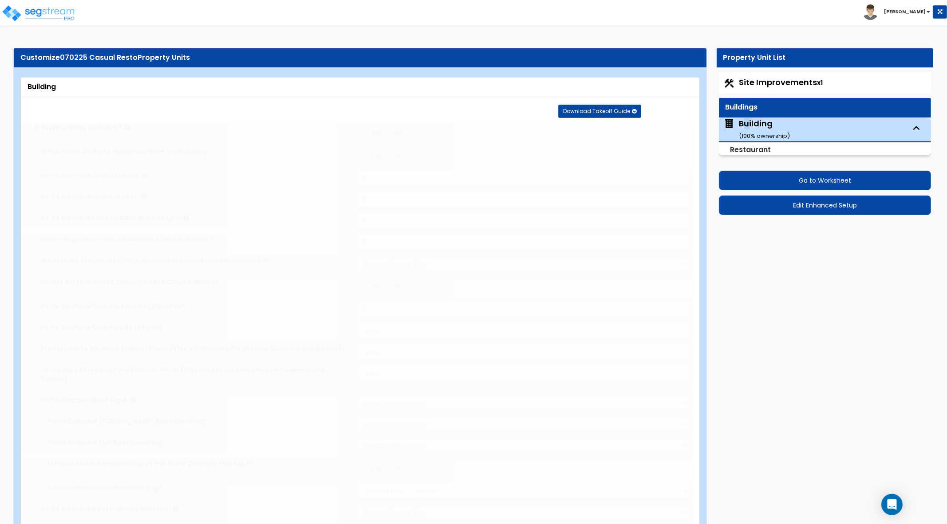
type input "2"
radio input "false"
select select "1"
type input "2"
type input "1"
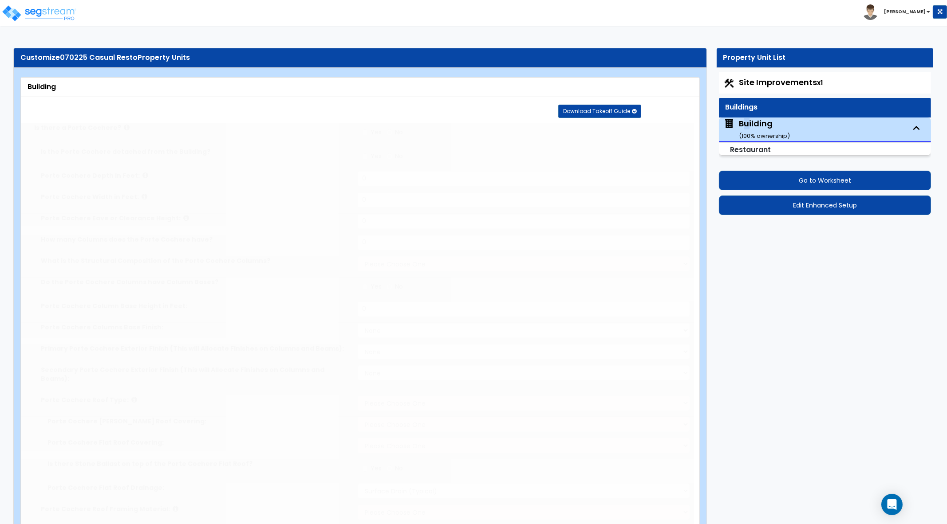
select select "1"
select select "5"
radio input "true"
type input "2"
radio input "false"
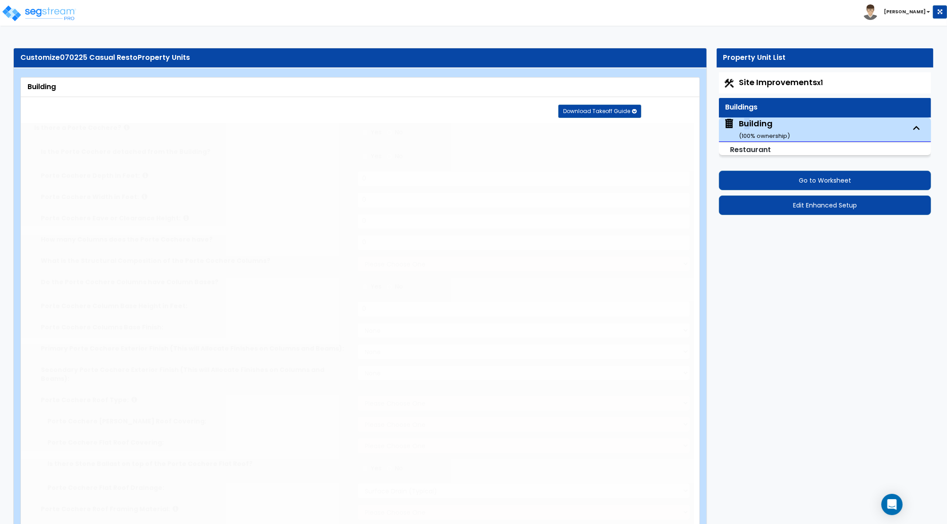
select select "2"
type input "15"
radio input "false"
select select "4"
type input "10"
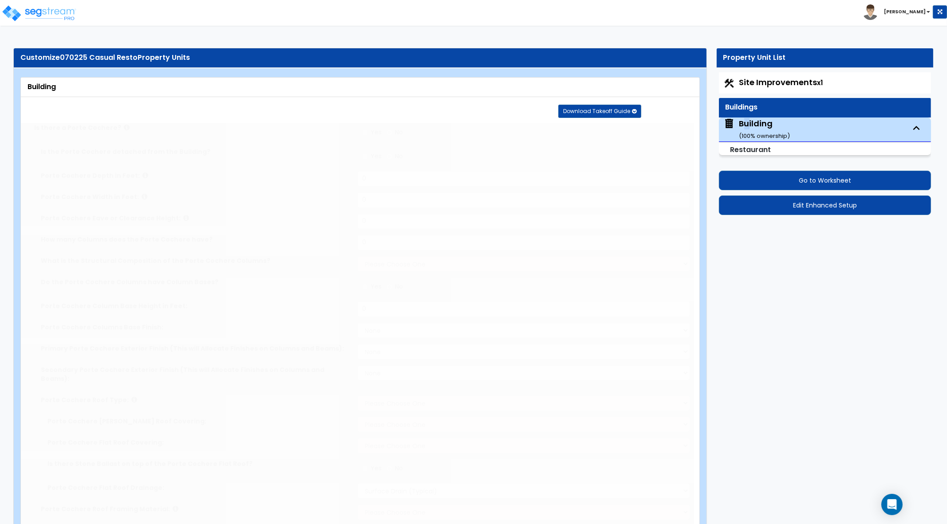
radio input "false"
type input "2"
radio input "false"
select select "4"
type input "10"
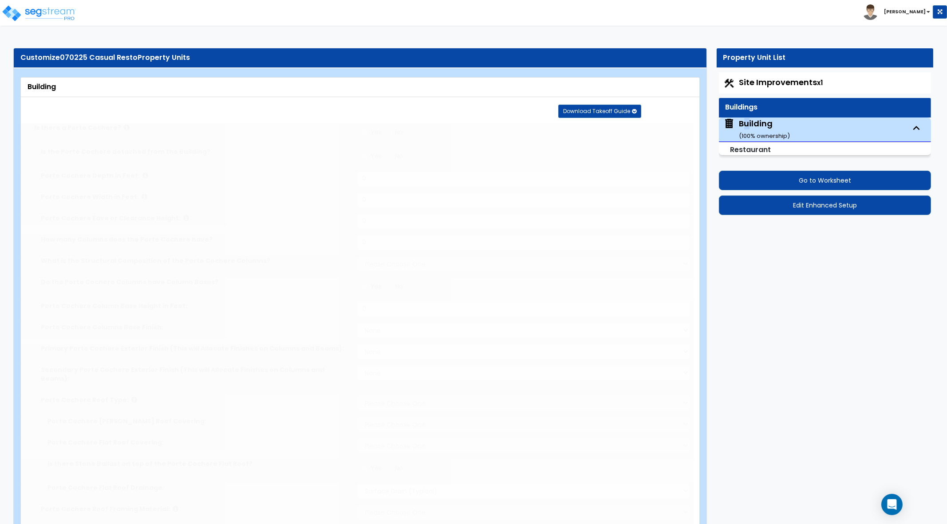
type input "1"
select select "3"
select select "1"
type input "25"
select select "2"
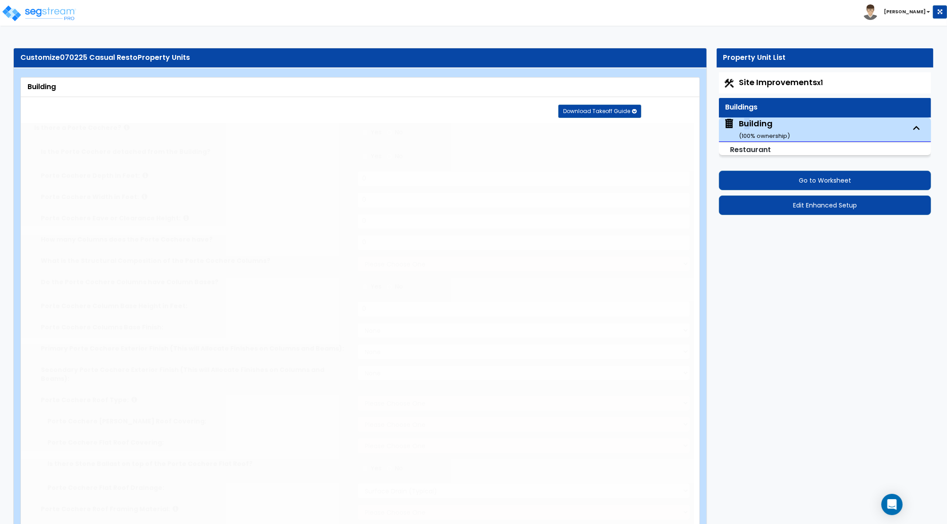
type input "50"
select select "3"
radio input "false"
type input "15"
select select "2"
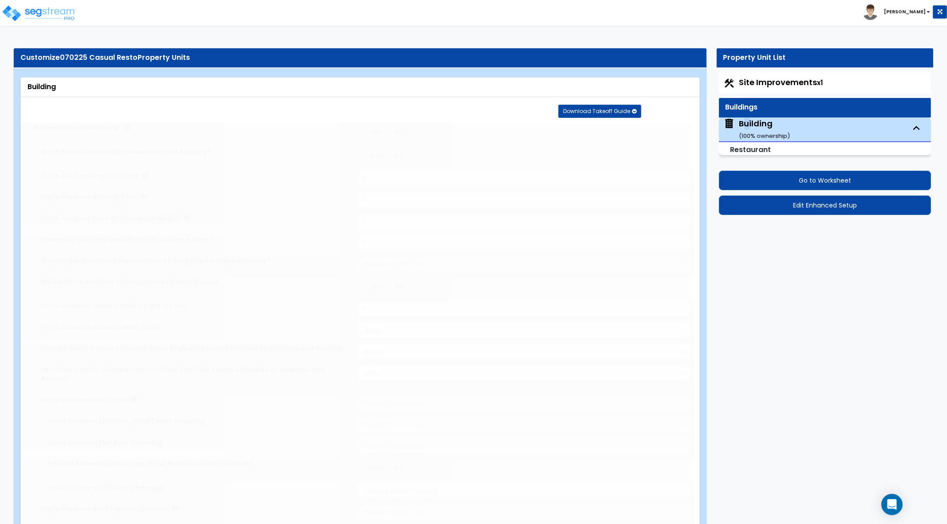
select select "4"
type input "30"
select select "5"
radio input "false"
select select "1"
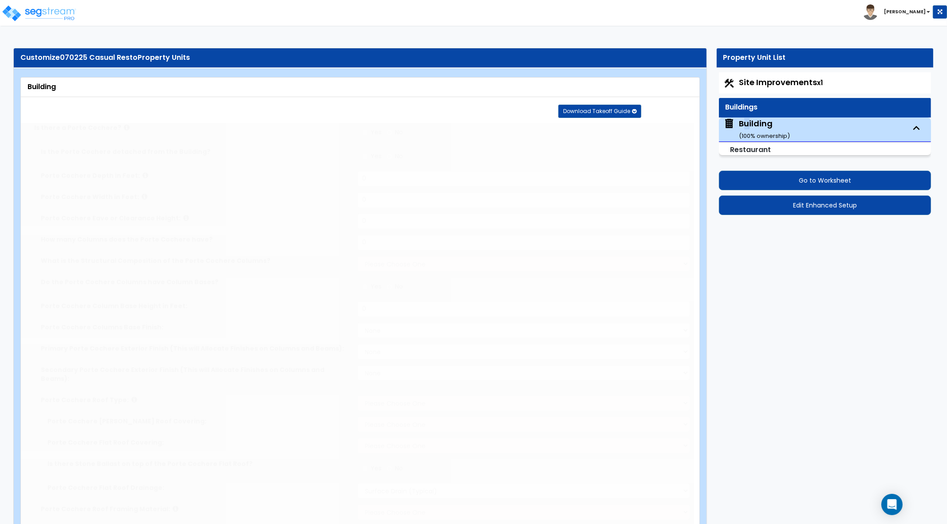
type input "300"
radio input "false"
select select "1"
radio input "false"
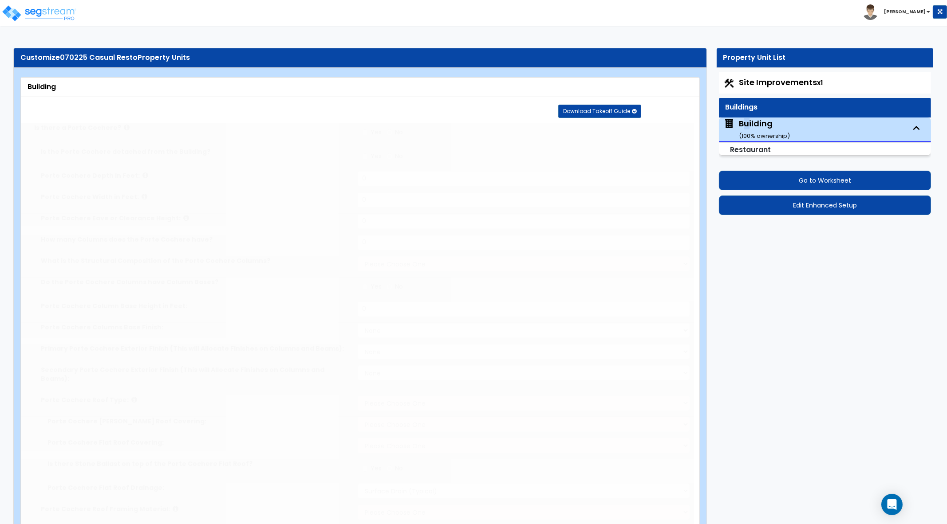
select select "1"
radio input "false"
type input "55"
radio input "false"
select select "3"
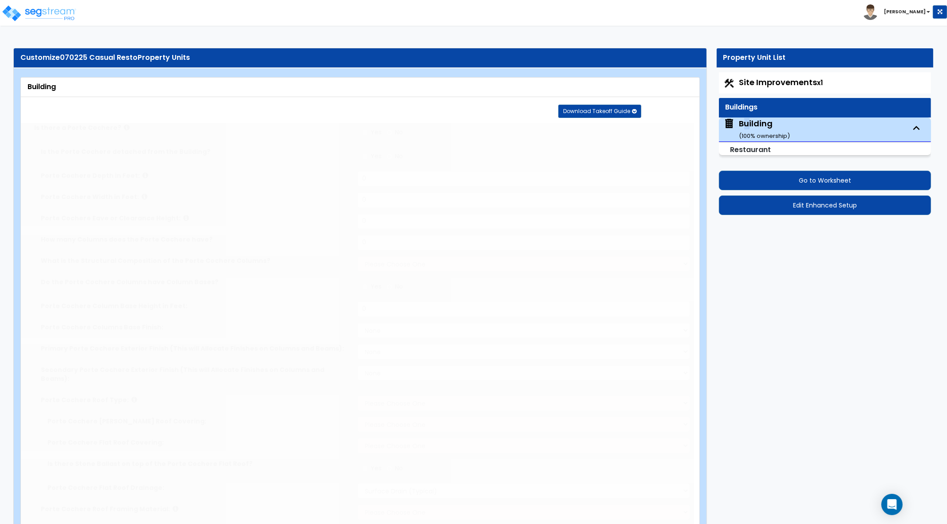
type input "16"
radio input "true"
radio input "false"
type input "25"
radio input "false"
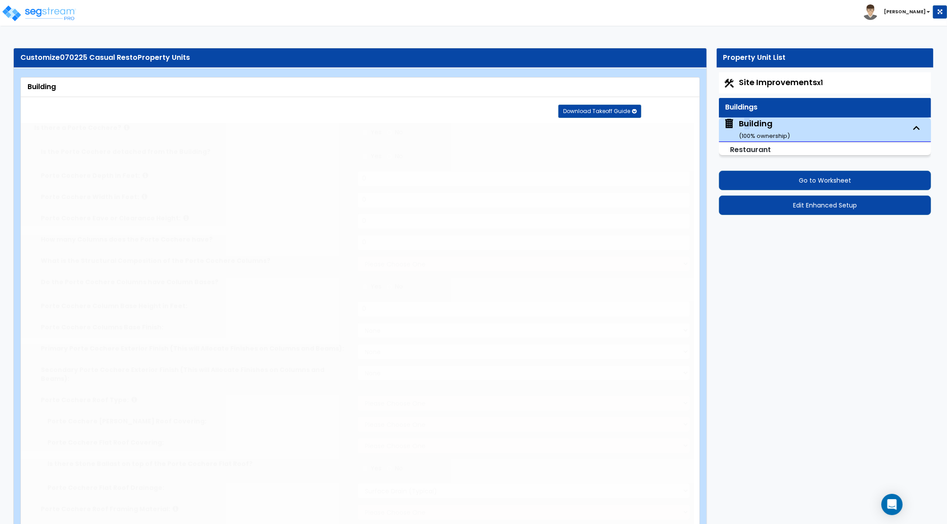
type input "55"
radio input "true"
select select "2"
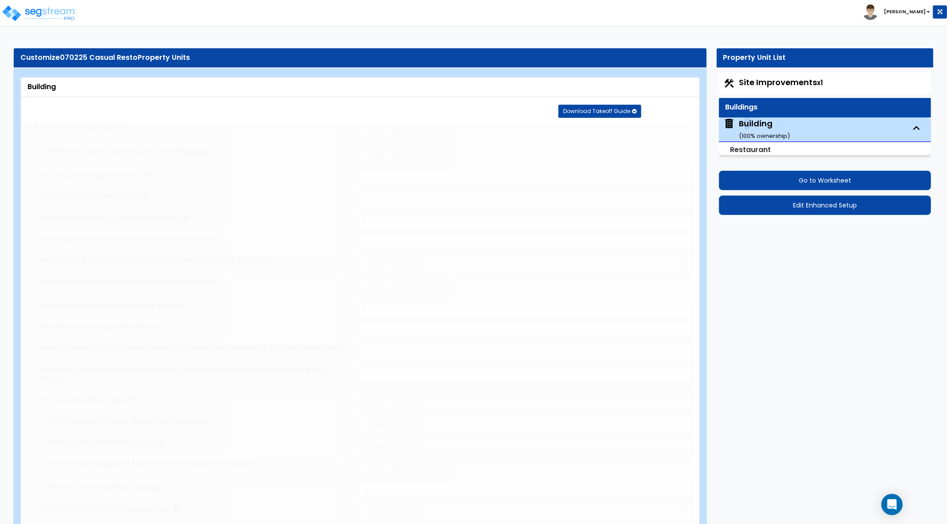
radio input "false"
select select "2"
select select "1"
type input "5"
select select "2"
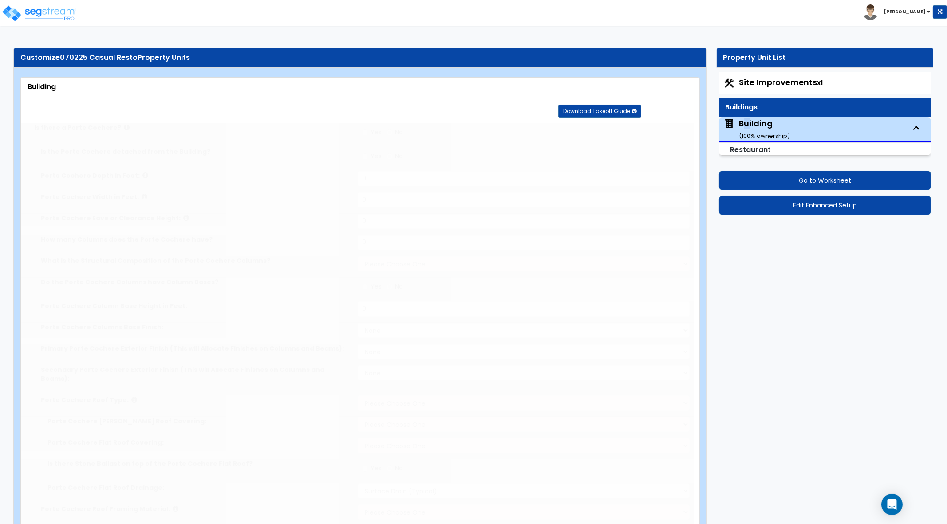
type input "4"
select select "3"
select select "1"
type input "25"
select select "4"
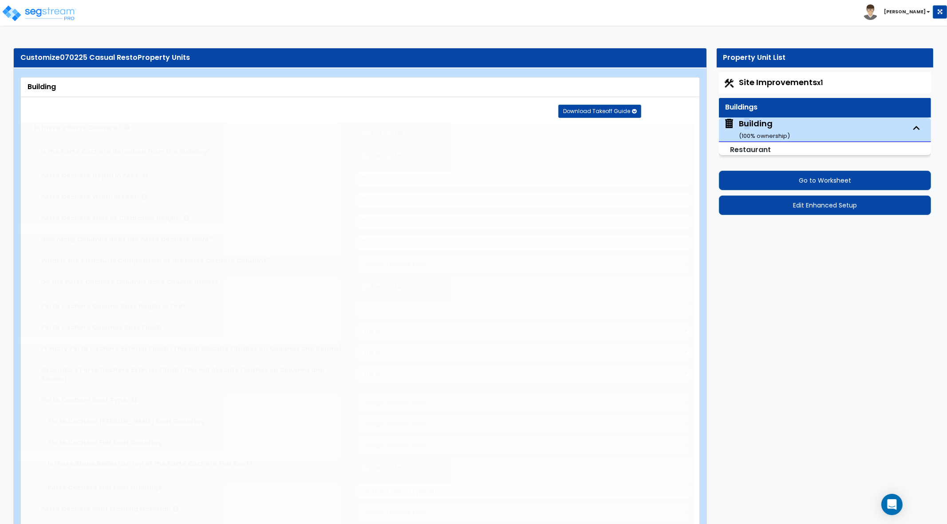
type input "59"
select select "6"
radio input "false"
type input "80"
type input "3"
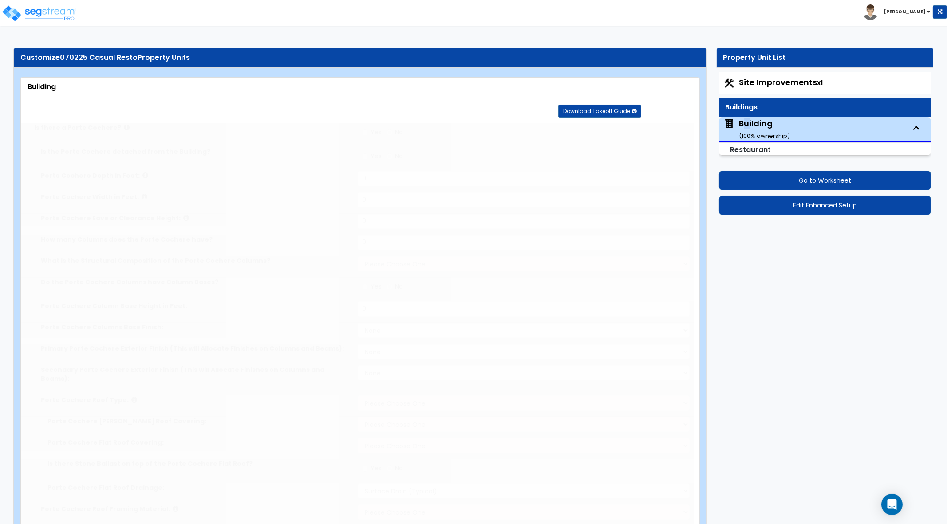
type input "2"
type input "1"
radio input "false"
type input "6"
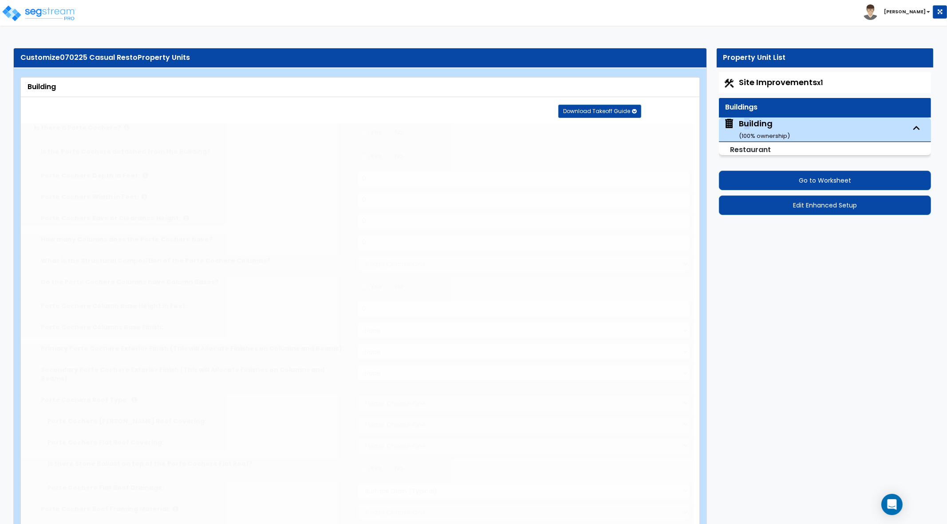
type input "2"
type input "30"
select select "1"
select select "2"
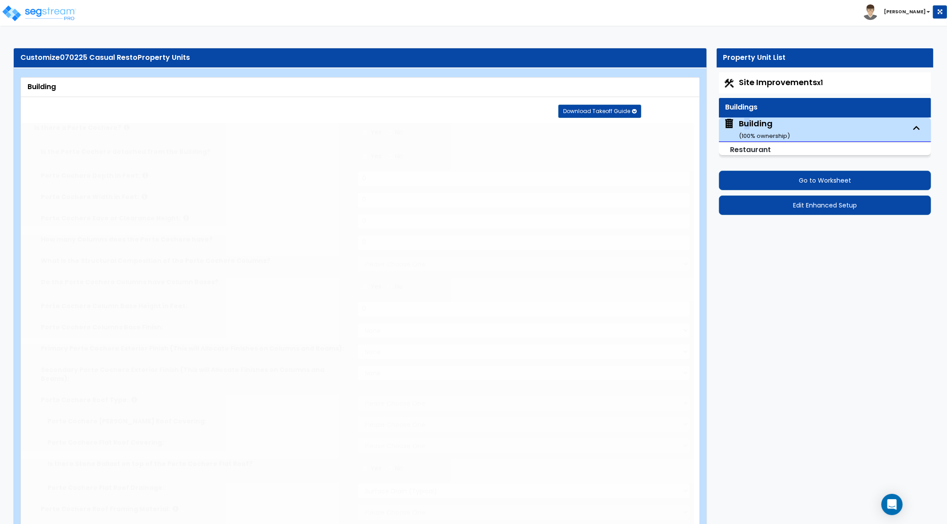
type input "3"
type input "4"
radio input "false"
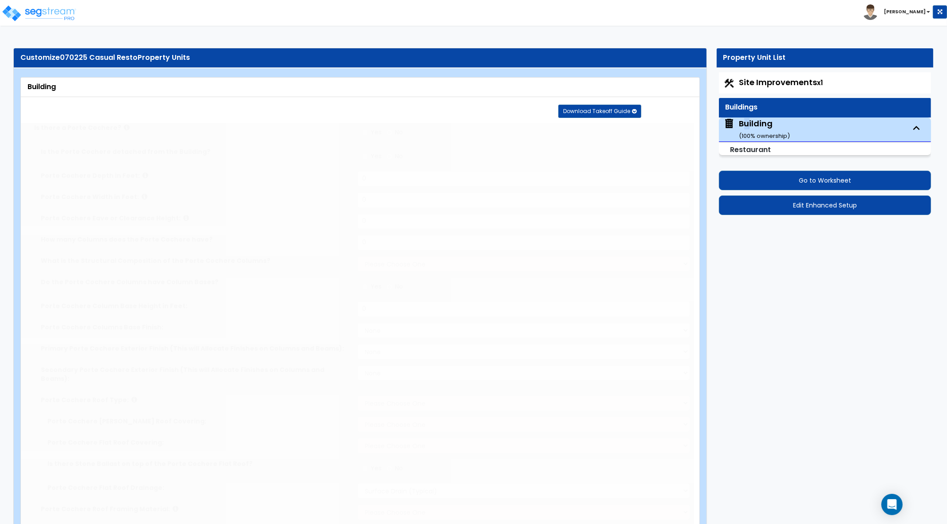
type input "2"
radio input "false"
type input "4"
radio input "false"
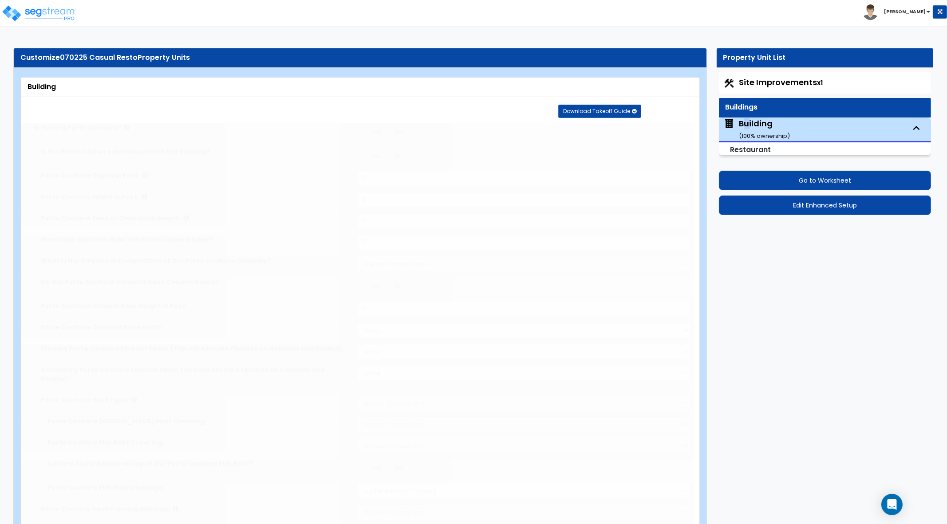
type input "1"
radio input "false"
type input "1"
radio input "false"
type input "1"
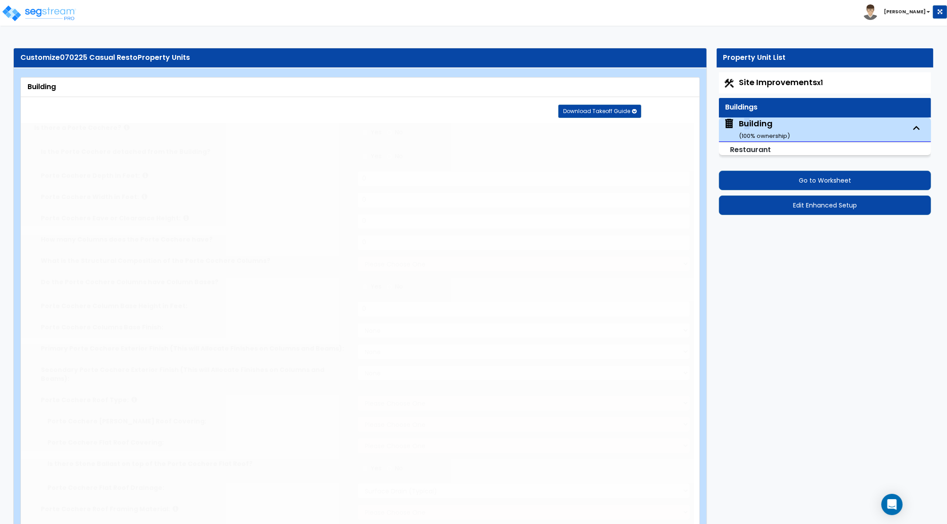
radio input "false"
type input "8"
type input "1"
radio input "false"
type input "1"
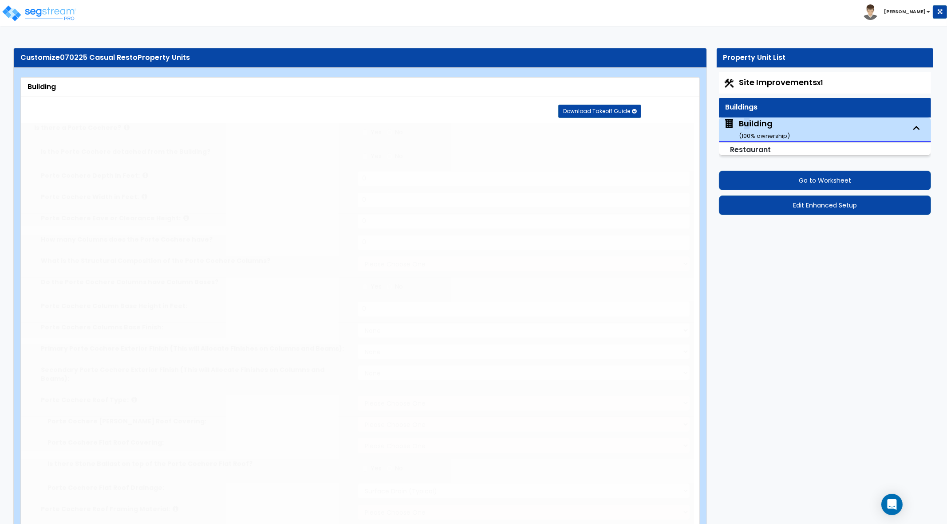
radio input "false"
type input "2"
radio input "false"
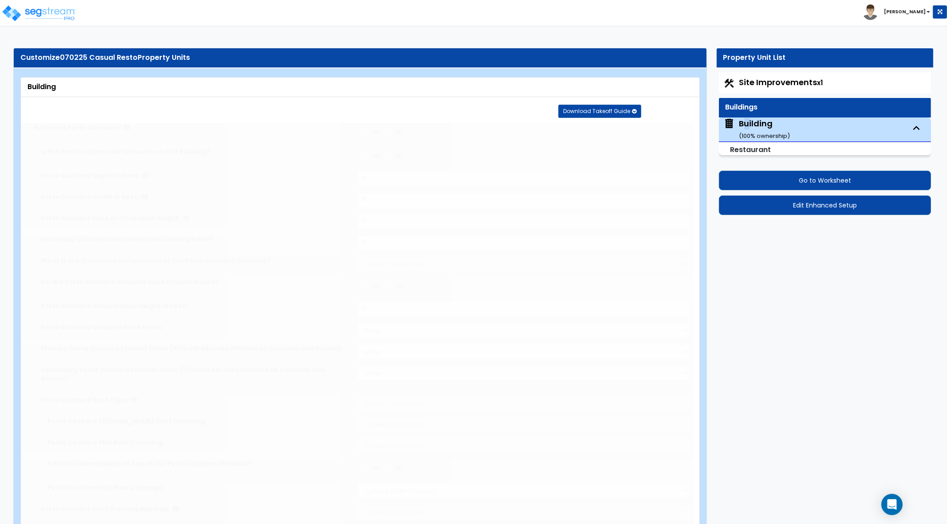
select select "3"
radio input "false"
select select "1"
select select "2"
type input "2"
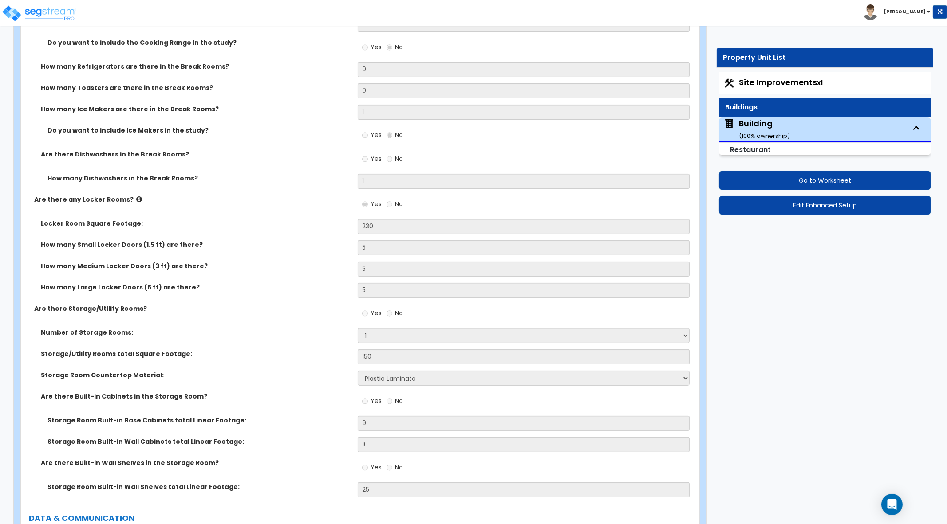
scroll to position [6454, 0]
